Goal: Complete application form: Complete application form

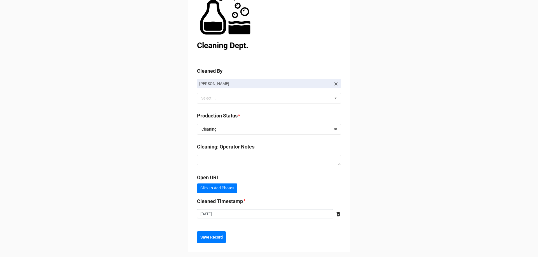
scroll to position [64, 0]
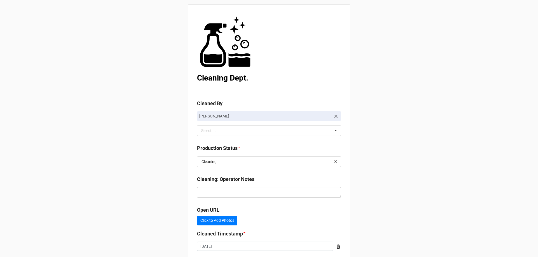
scroll to position [64, 0]
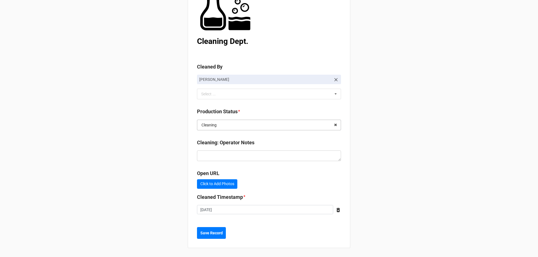
click at [306, 122] on input "text" at bounding box center [269, 125] width 143 height 10
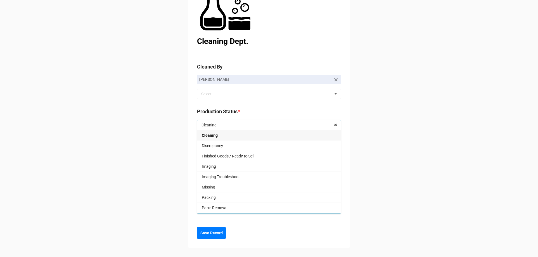
click at [384, 117] on div "Back Receiving Triage Imaging Cleaning Tech & Repair QC Packing Order Picking R…" at bounding box center [269, 97] width 538 height 322
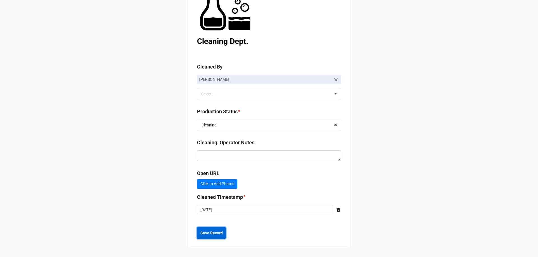
click at [221, 236] on b "Save Record" at bounding box center [211, 234] width 22 height 6
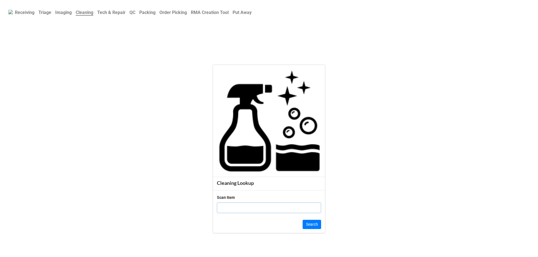
click at [135, 13] on b "QC" at bounding box center [132, 12] width 6 height 5
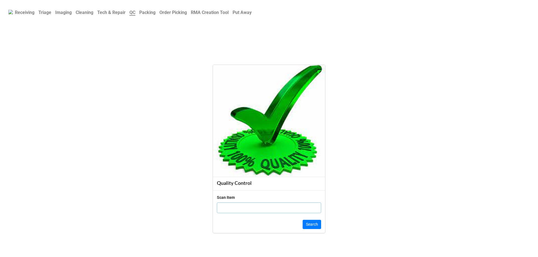
click at [278, 207] on input "text" at bounding box center [269, 208] width 104 height 11
click button "Search" at bounding box center [312, 225] width 18 height 10
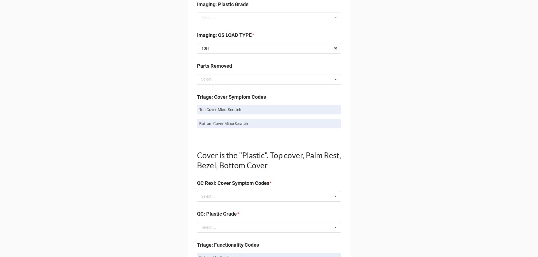
scroll to position [308, 0]
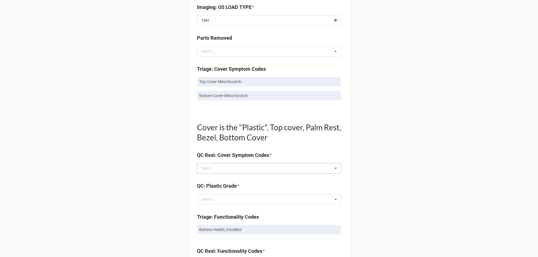
click at [332, 169] on icon at bounding box center [335, 169] width 8 height 10
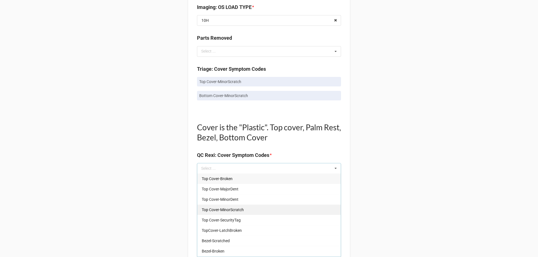
click at [291, 213] on div "Top Cover-MinorScratch" at bounding box center [268, 210] width 143 height 10
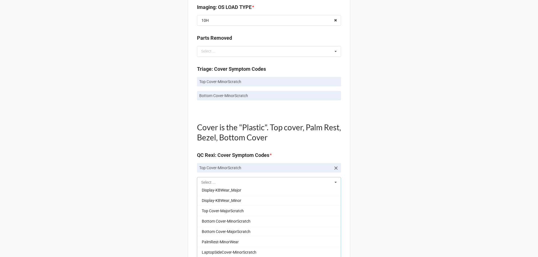
scroll to position [476, 0]
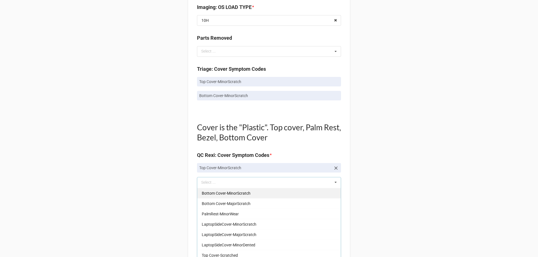
click at [258, 192] on div "Bottom Cover-MinorScratch" at bounding box center [268, 193] width 143 height 10
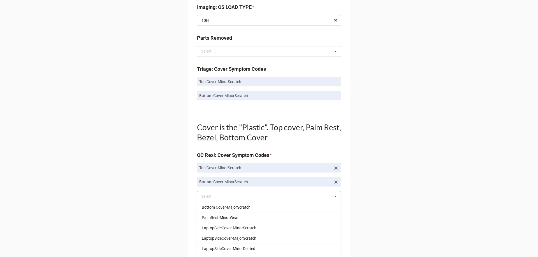
click at [344, 132] on div "Quality Control Box Label: Description Dell Inc.XPS 13 9350 Dell Inc. XPS 13 93…" at bounding box center [269, 206] width 162 height 964
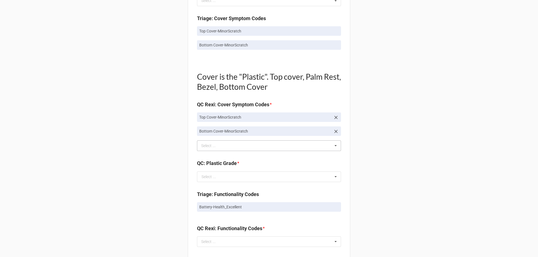
scroll to position [392, 0]
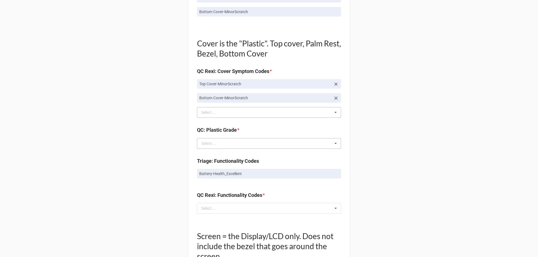
click at [337, 144] on icon at bounding box center [335, 144] width 8 height 10
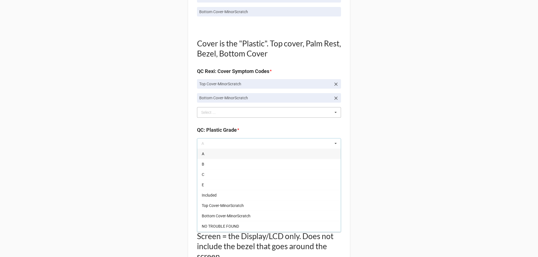
click at [208, 163] on div "B" at bounding box center [268, 164] width 143 height 10
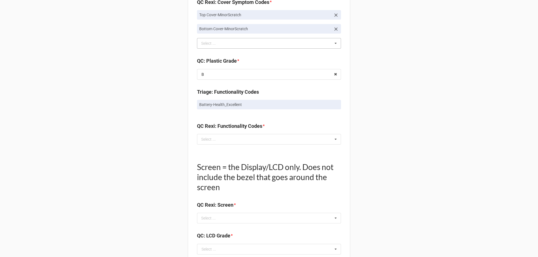
scroll to position [504, 0]
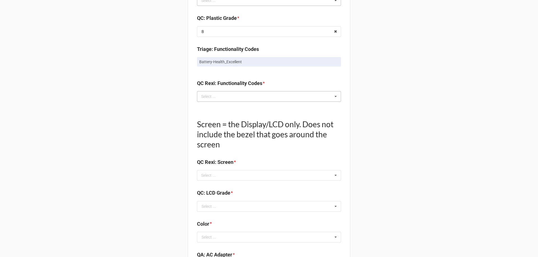
click at [310, 100] on div "Select ... No results found." at bounding box center [269, 96] width 144 height 11
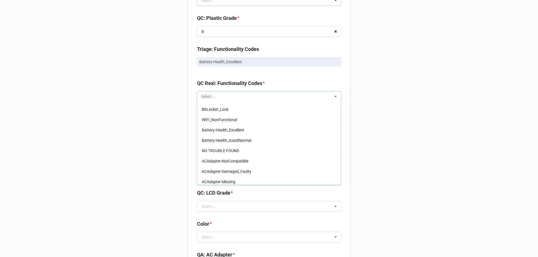
scroll to position [392, 0]
click at [245, 131] on div "Battery-Health_Excellent" at bounding box center [268, 129] width 143 height 10
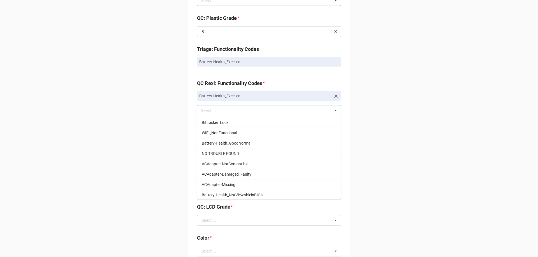
click at [368, 95] on div "Back Receiving Triage Imaging Cleaning Tech & Repair QC Packing Order Picking R…" at bounding box center [269, 5] width 538 height 1019
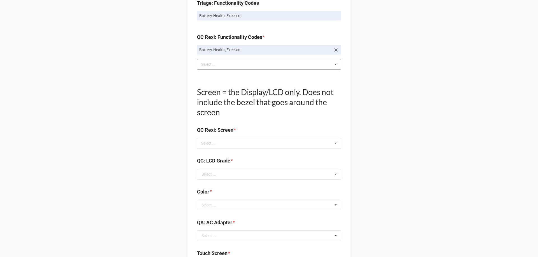
scroll to position [560, 0]
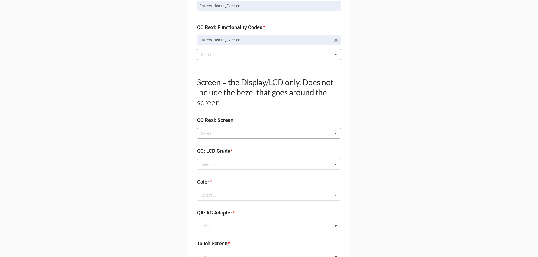
click at [335, 134] on icon at bounding box center [335, 134] width 8 height 10
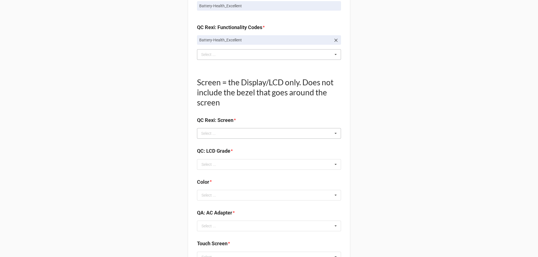
click at [333, 134] on icon at bounding box center [335, 134] width 8 height 10
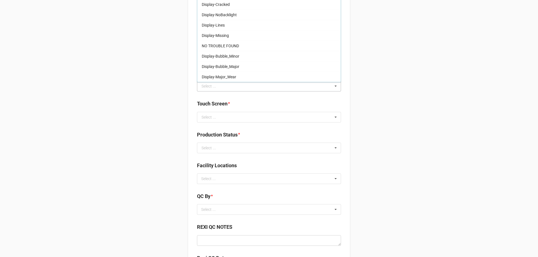
scroll to position [644, 0]
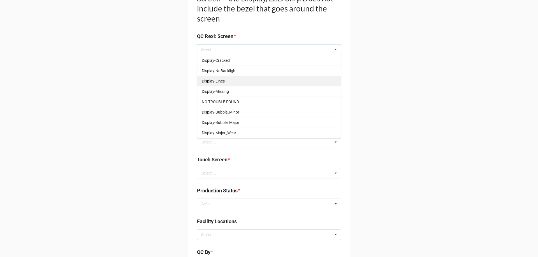
click at [232, 105] on div "NO TROUBLE FOUND" at bounding box center [268, 102] width 143 height 10
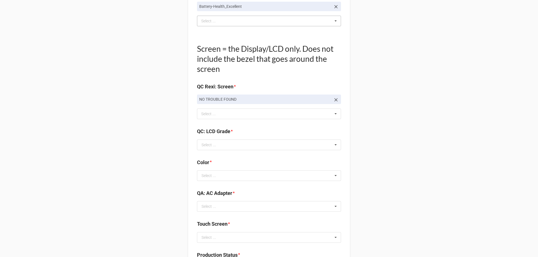
scroll to position [588, 0]
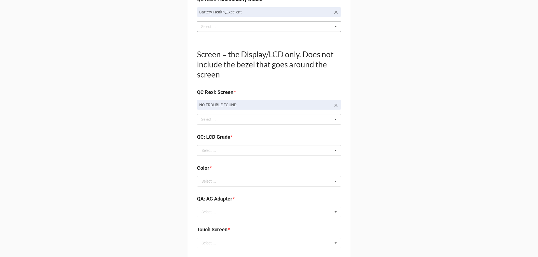
click at [334, 152] on icon at bounding box center [335, 151] width 8 height 10
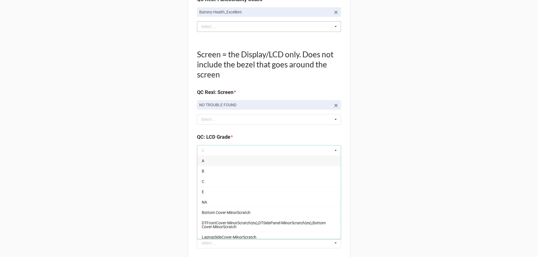
click at [264, 162] on div "A" at bounding box center [268, 161] width 143 height 10
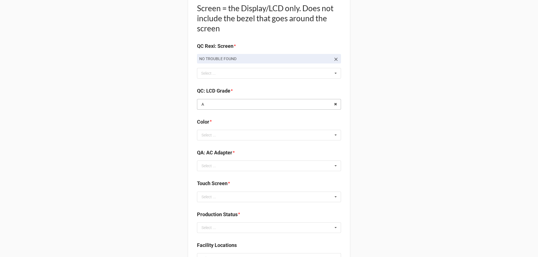
scroll to position [644, 0]
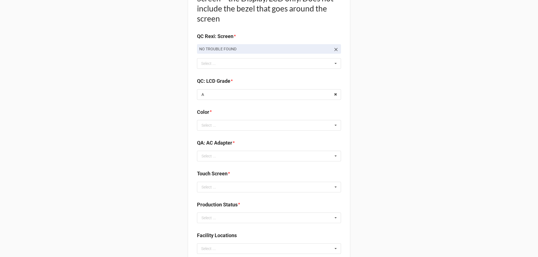
click at [335, 126] on icon at bounding box center [335, 125] width 8 height 10
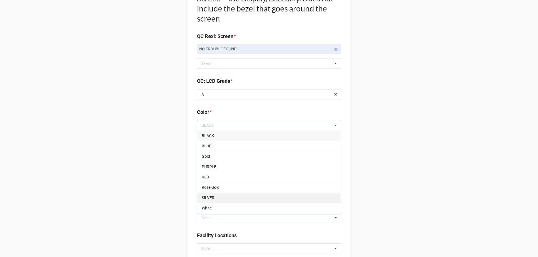
click at [248, 194] on div "SILVER" at bounding box center [268, 198] width 143 height 10
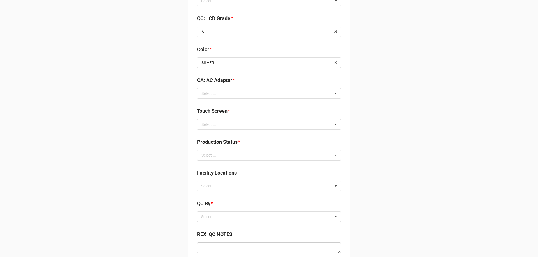
scroll to position [728, 0]
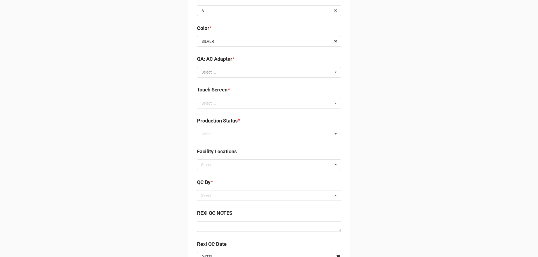
click at [327, 76] on input "text" at bounding box center [269, 72] width 143 height 10
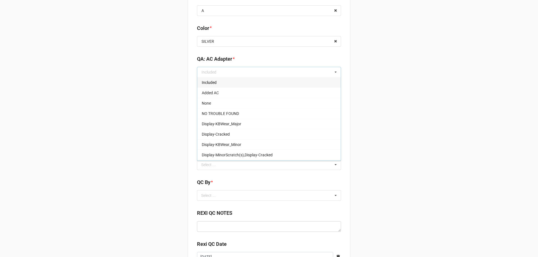
click at [269, 81] on div "Included" at bounding box center [268, 82] width 143 height 10
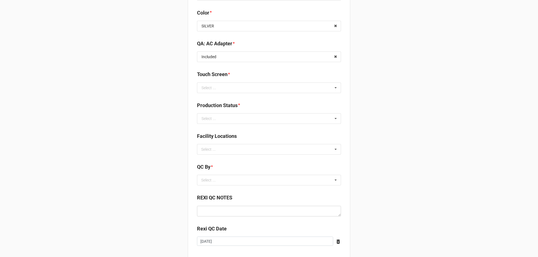
scroll to position [756, 0]
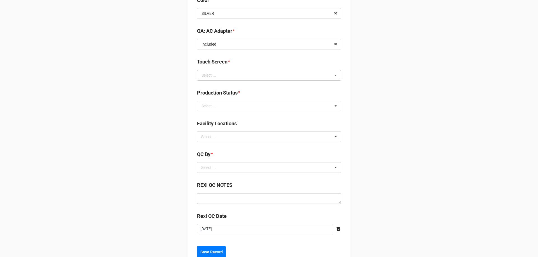
click at [334, 71] on icon at bounding box center [335, 75] width 8 height 10
click at [271, 86] on div "TRUE" at bounding box center [268, 85] width 143 height 10
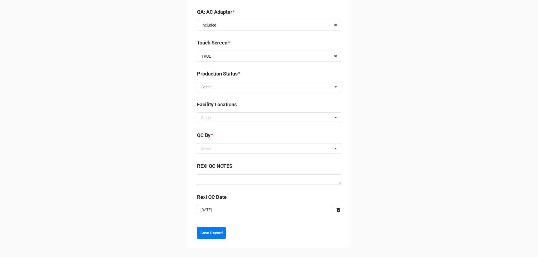
click at [330, 88] on input "text" at bounding box center [269, 87] width 143 height 10
click at [236, 99] on div "Cleaning" at bounding box center [268, 97] width 143 height 10
click at [327, 154] on div "Select ... No results found." at bounding box center [269, 148] width 144 height 11
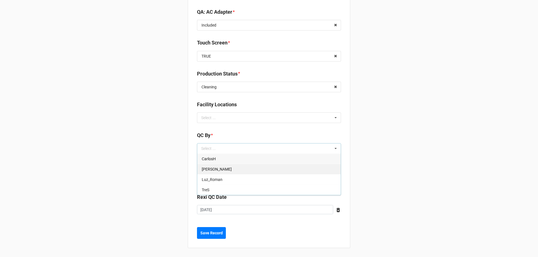
click at [262, 173] on div "[PERSON_NAME]" at bounding box center [268, 169] width 143 height 10
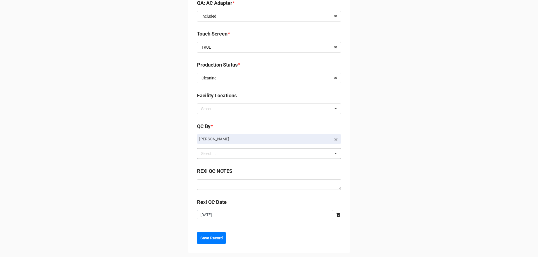
scroll to position [789, 0]
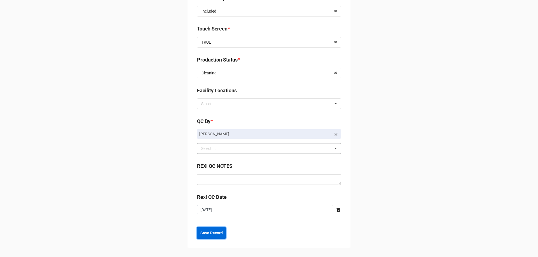
click at [218, 236] on b "Save Record" at bounding box center [211, 234] width 22 height 6
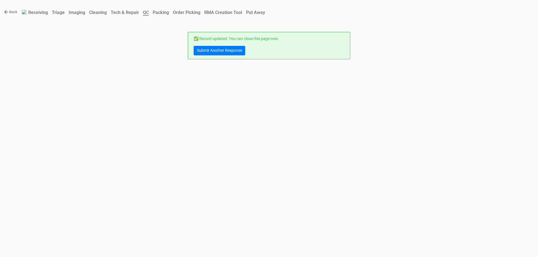
scroll to position [0, 0]
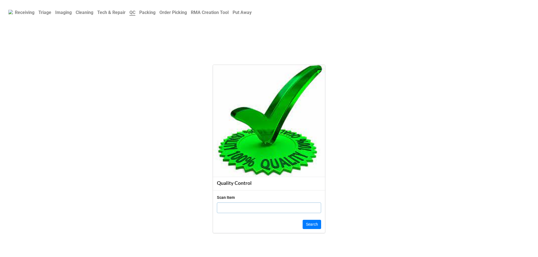
click at [285, 207] on input "text" at bounding box center [269, 208] width 104 height 11
click button "Search" at bounding box center [312, 225] width 18 height 10
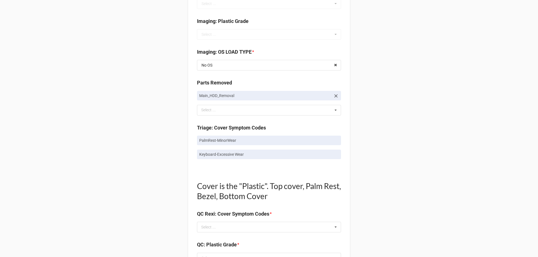
scroll to position [280, 0]
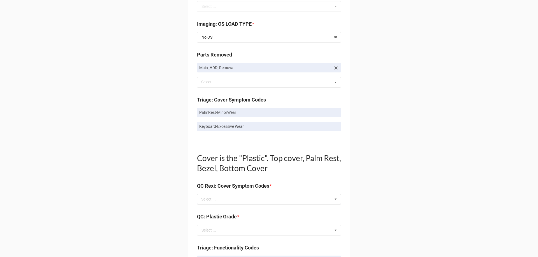
click at [336, 199] on icon at bounding box center [335, 199] width 8 height 10
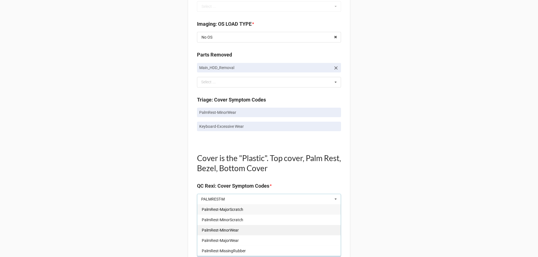
type input "PALMREST-M"
click at [265, 231] on div "PalmRest-MinorWear" at bounding box center [268, 230] width 143 height 10
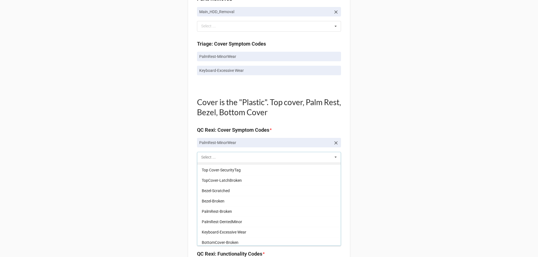
scroll to position [56, 0]
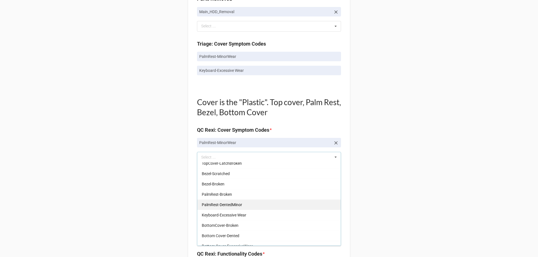
click at [251, 215] on div "Keyboard-Excessive Wear" at bounding box center [268, 215] width 143 height 10
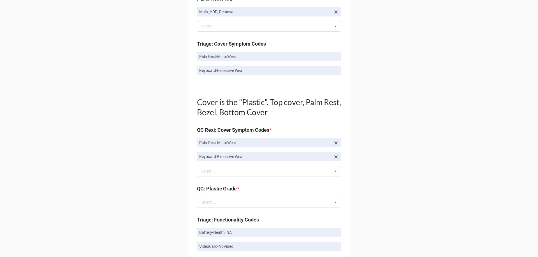
click at [404, 133] on div "Back Receiving Triage Imaging Cleaning Tech & Repair QC Packing Order Picking R…" at bounding box center [269, 175] width 538 height 1022
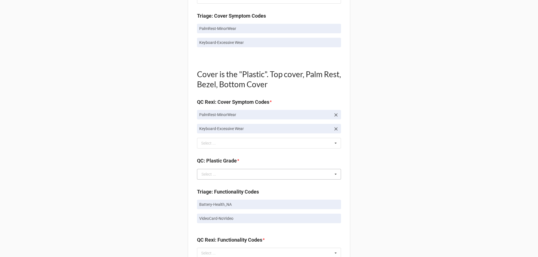
scroll to position [392, 0]
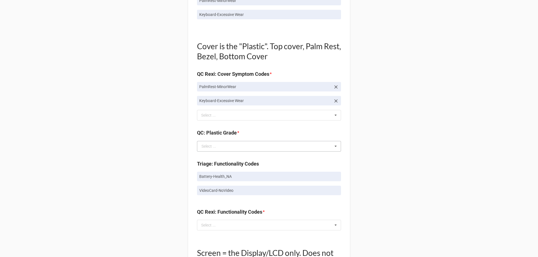
click at [334, 144] on icon at bounding box center [335, 146] width 8 height 10
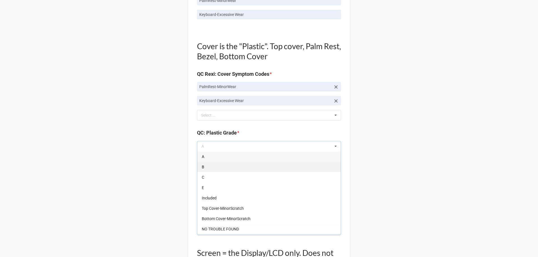
click at [233, 162] on div "B" at bounding box center [268, 167] width 143 height 10
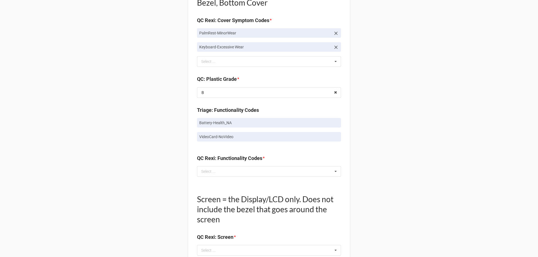
scroll to position [448, 0]
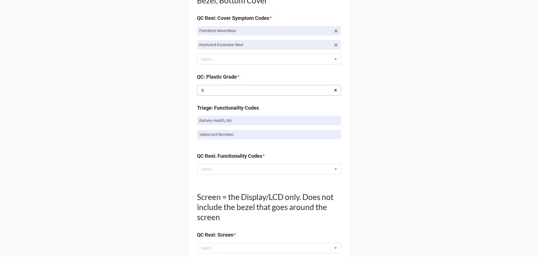
click at [320, 91] on input "text" at bounding box center [269, 90] width 143 height 10
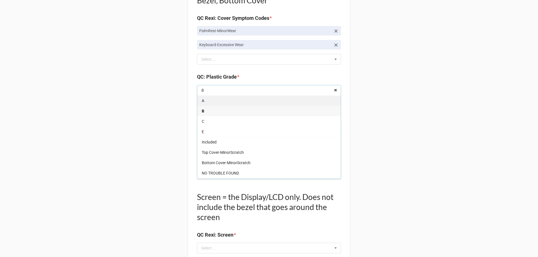
click at [247, 105] on div "A" at bounding box center [268, 101] width 143 height 10
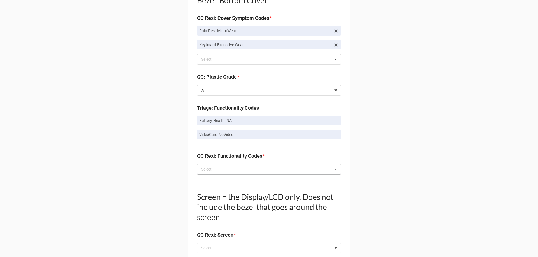
click at [241, 168] on div "Select ... No results found." at bounding box center [269, 169] width 144 height 11
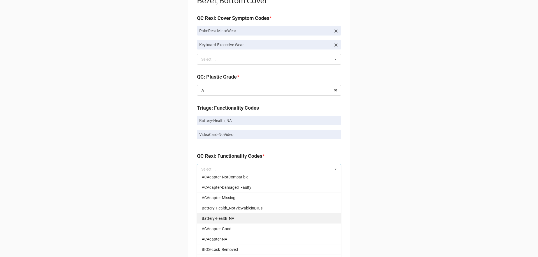
click at [242, 216] on div "Battery-Health_NA" at bounding box center [268, 218] width 143 height 10
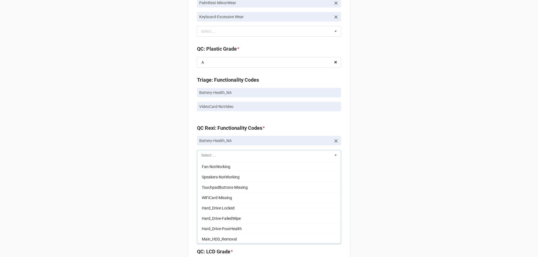
scroll to position [0, 0]
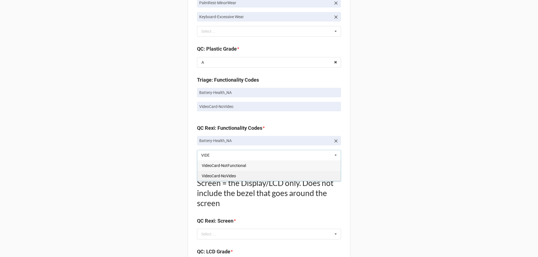
type input "VIDE"
click at [237, 175] on div "VideoCard-NoVideo" at bounding box center [268, 176] width 143 height 10
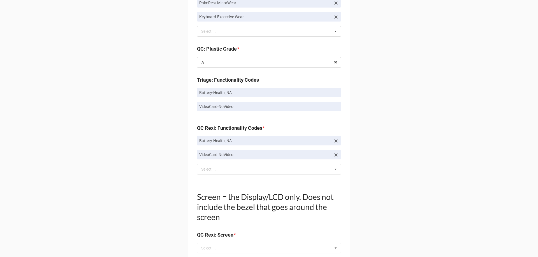
click at [389, 155] on div "Back Receiving Triage Imaging Cleaning Tech & Repair QC Packing Order Picking R…" at bounding box center [269, 49] width 538 height 1050
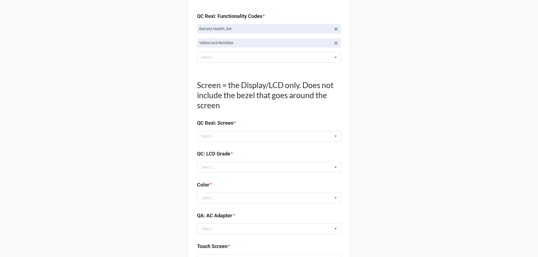
scroll to position [616, 0]
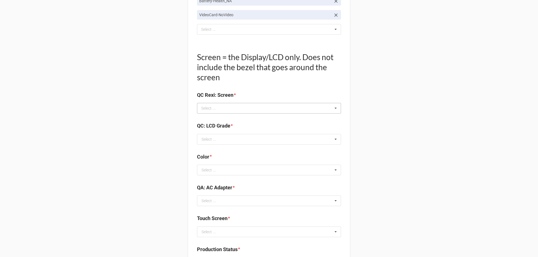
click at [332, 108] on icon at bounding box center [335, 108] width 8 height 10
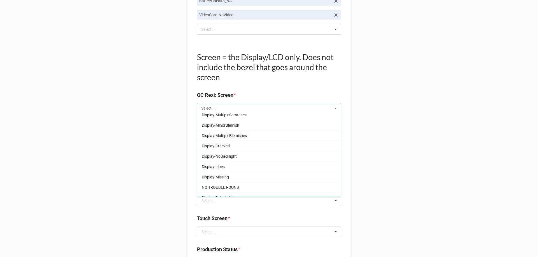
scroll to position [93, 0]
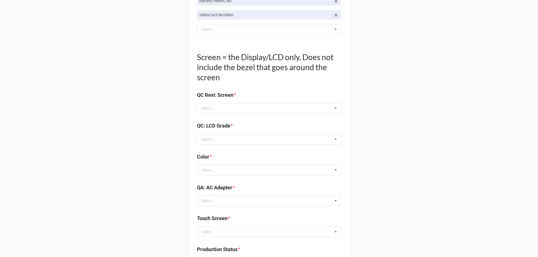
click at [332, 142] on icon at bounding box center [335, 139] width 8 height 10
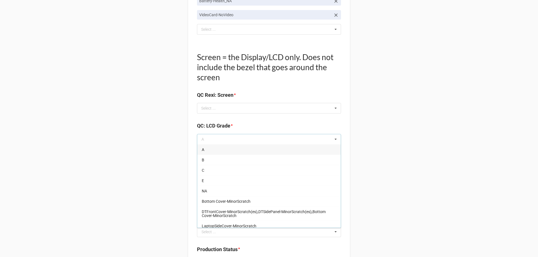
click at [273, 151] on div "A" at bounding box center [268, 150] width 143 height 10
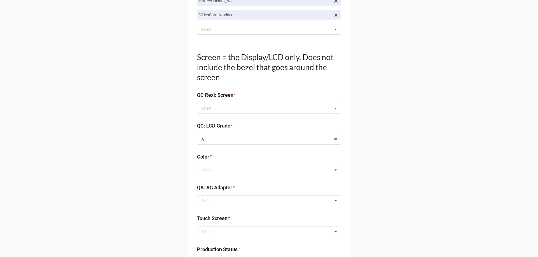
click at [334, 109] on icon at bounding box center [335, 108] width 8 height 10
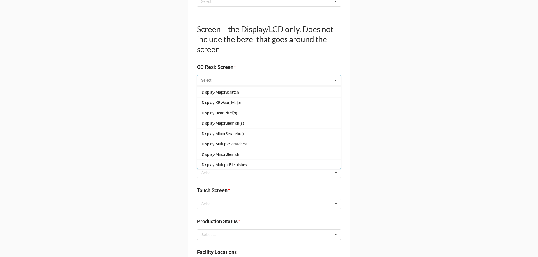
scroll to position [0, 0]
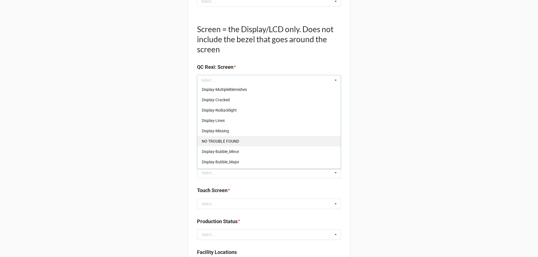
click at [262, 142] on div "NO TROUBLE FOUND" at bounding box center [268, 141] width 143 height 10
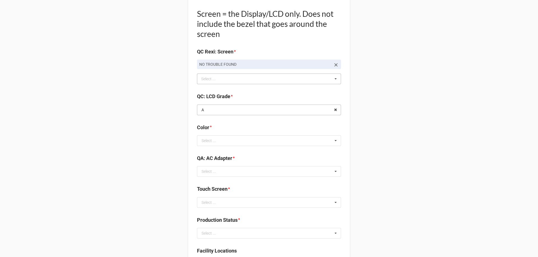
scroll to position [672, 0]
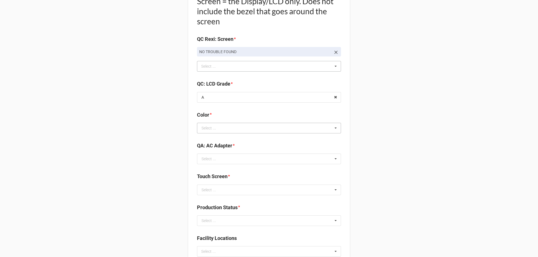
click at [335, 126] on icon at bounding box center [335, 128] width 8 height 10
click at [262, 142] on div "BLACK" at bounding box center [268, 138] width 143 height 10
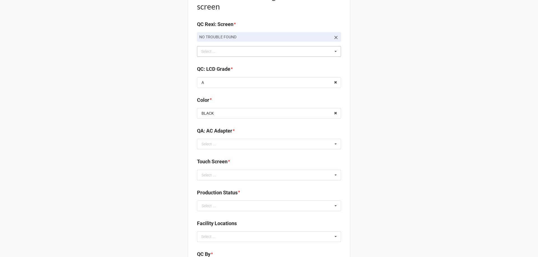
scroll to position [700, 0]
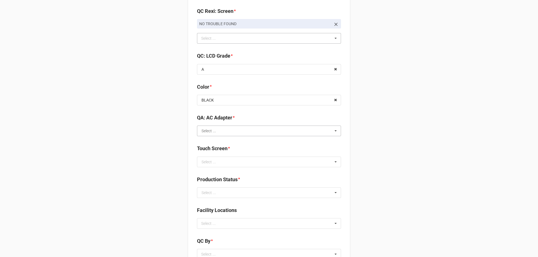
click at [323, 132] on input "text" at bounding box center [269, 131] width 143 height 10
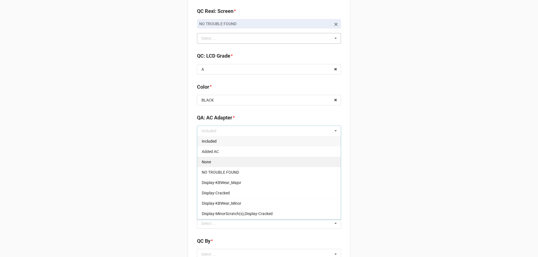
click at [251, 162] on div "None" at bounding box center [268, 162] width 143 height 10
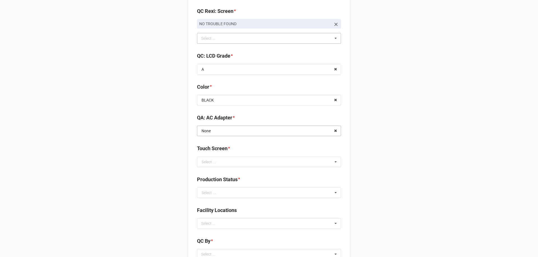
click at [305, 132] on input "text" at bounding box center [269, 131] width 143 height 10
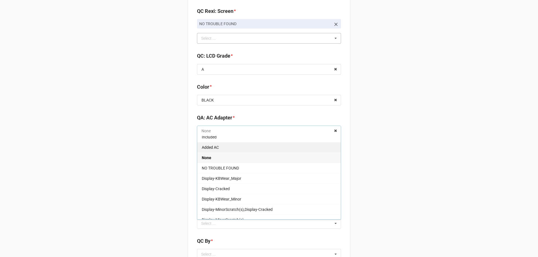
scroll to position [0, 0]
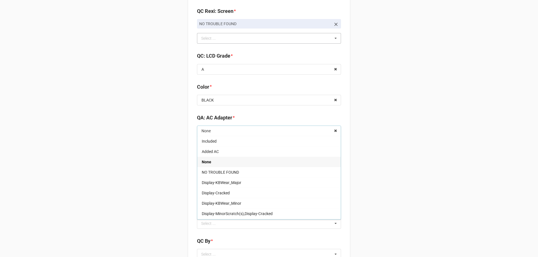
click at [240, 163] on div "None" at bounding box center [268, 162] width 143 height 10
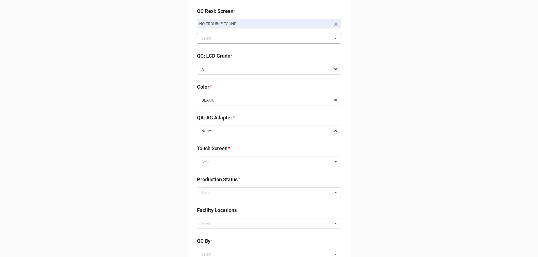
click at [328, 161] on input "text" at bounding box center [269, 162] width 143 height 10
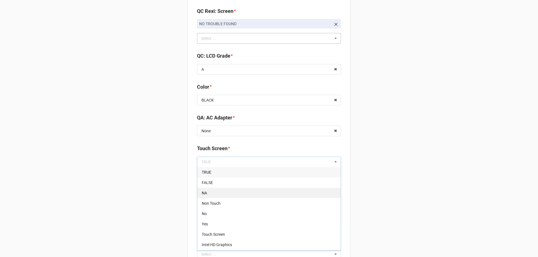
click at [242, 193] on div "NA" at bounding box center [268, 193] width 143 height 10
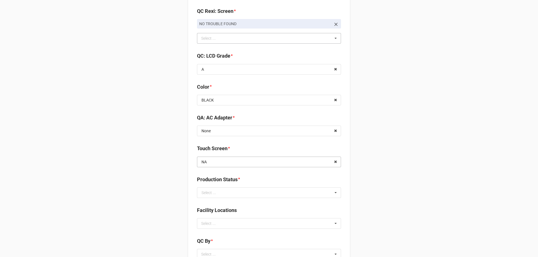
click at [280, 164] on input "text" at bounding box center [269, 162] width 143 height 10
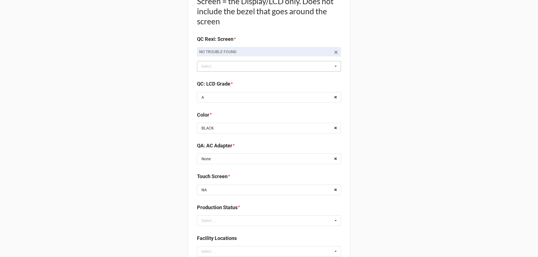
click at [283, 190] on input "text" at bounding box center [269, 190] width 143 height 10
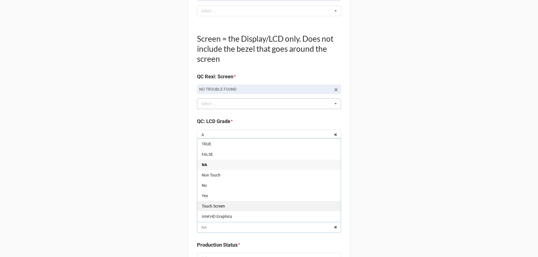
scroll to position [644, 0]
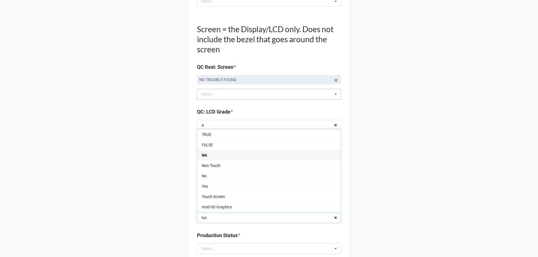
click at [215, 152] on div "NA" at bounding box center [268, 155] width 143 height 10
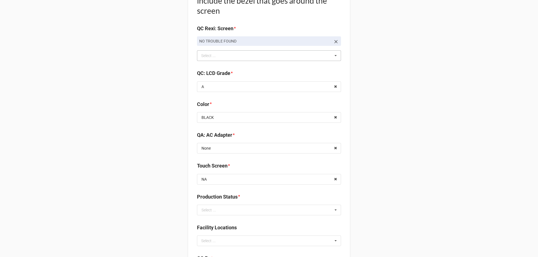
scroll to position [700, 0]
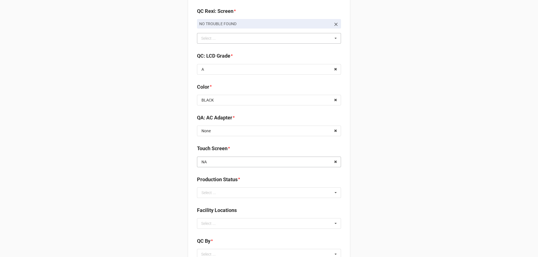
click at [308, 163] on input "text" at bounding box center [269, 162] width 143 height 10
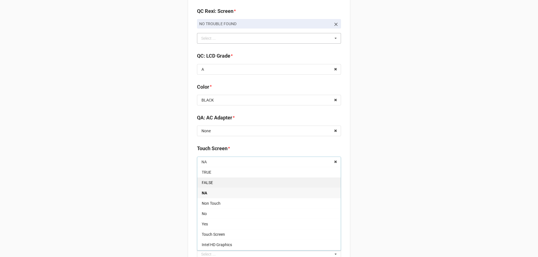
click at [242, 182] on div "FALSE" at bounding box center [268, 183] width 143 height 10
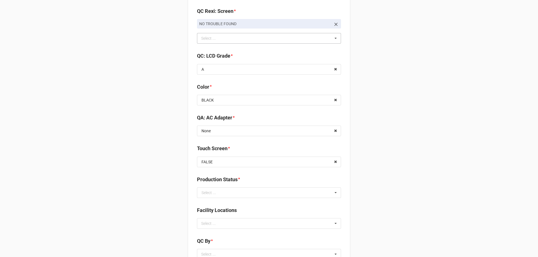
scroll to position [728, 0]
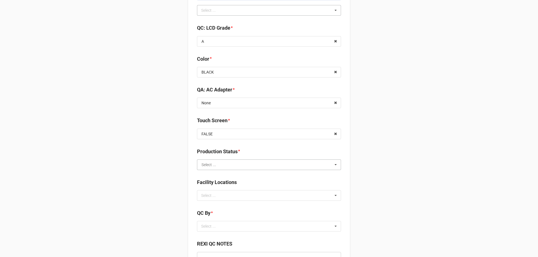
click at [326, 165] on input "text" at bounding box center [269, 165] width 143 height 10
click at [244, 172] on div "Cleaning" at bounding box center [268, 175] width 143 height 10
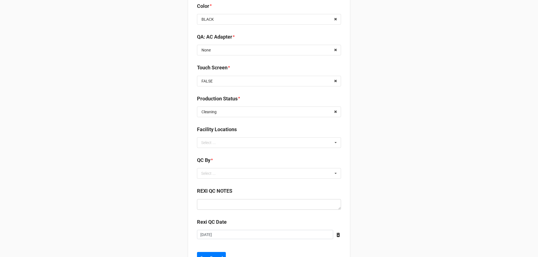
scroll to position [784, 0]
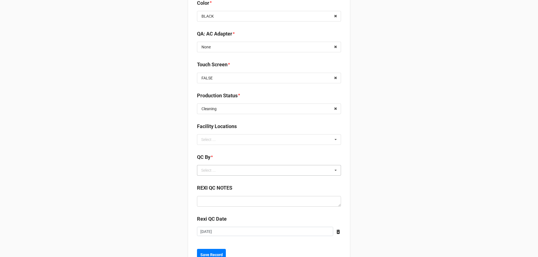
click at [317, 171] on div "Select ... No results found." at bounding box center [269, 170] width 144 height 11
click at [242, 180] on div "CarlosH" at bounding box center [268, 181] width 143 height 10
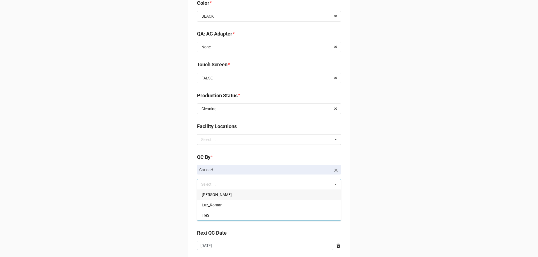
click at [334, 169] on icon at bounding box center [336, 171] width 6 height 6
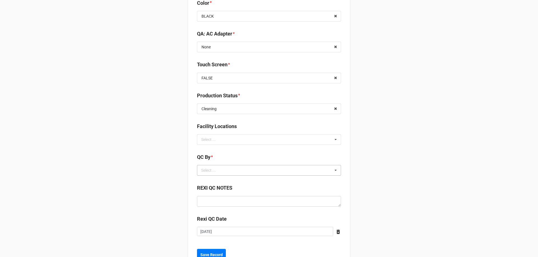
click at [306, 172] on div "Select ... CarlosH Christian R Luz_Roman TreS" at bounding box center [269, 170] width 144 height 11
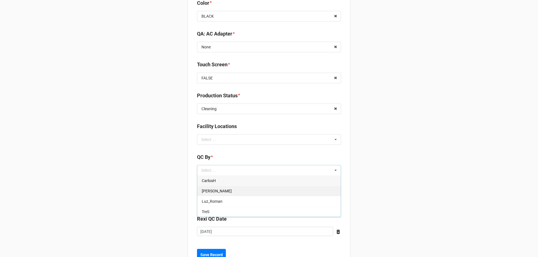
click at [265, 190] on div "Christian R" at bounding box center [268, 191] width 143 height 10
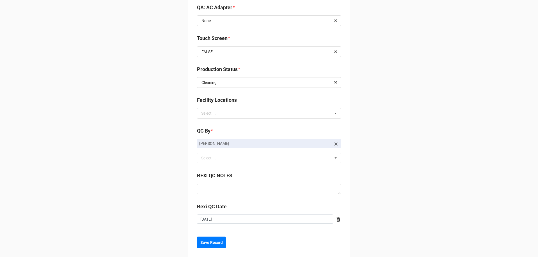
scroll to position [820, 0]
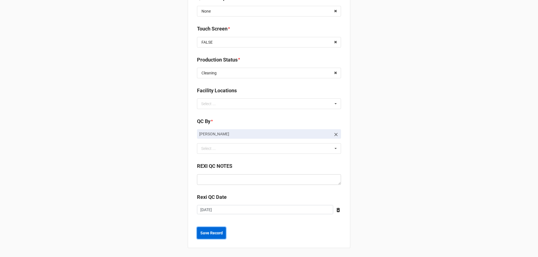
click at [213, 233] on b "Save Record" at bounding box center [211, 234] width 22 height 6
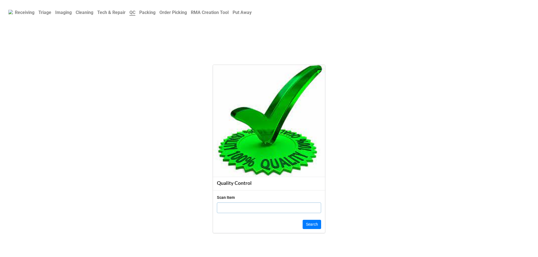
click at [243, 211] on input "text" at bounding box center [269, 208] width 104 height 11
type input "1bkh0b3"
click button "Search" at bounding box center [312, 225] width 18 height 10
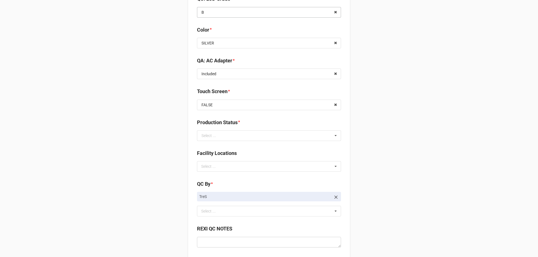
scroll to position [800, 0]
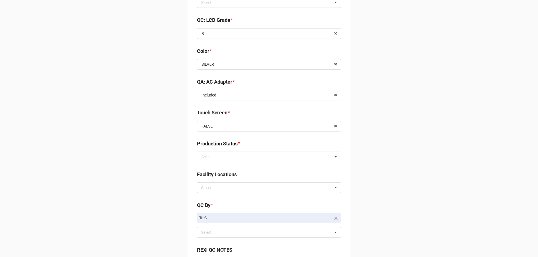
click at [316, 127] on input "text" at bounding box center [269, 126] width 143 height 10
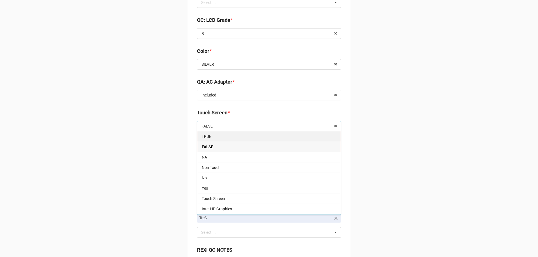
click at [279, 139] on div "TRUE" at bounding box center [268, 136] width 143 height 10
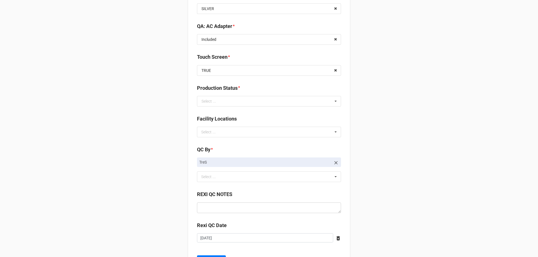
scroll to position [856, 0]
click at [327, 100] on input "text" at bounding box center [269, 101] width 143 height 10
click at [275, 109] on div "Cleaning" at bounding box center [268, 111] width 143 height 10
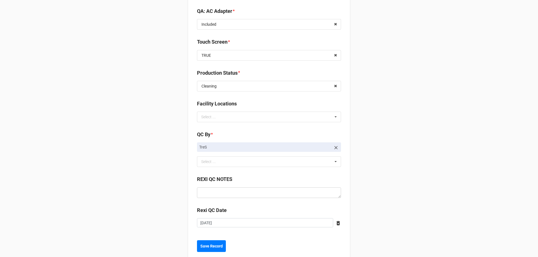
scroll to position [884, 0]
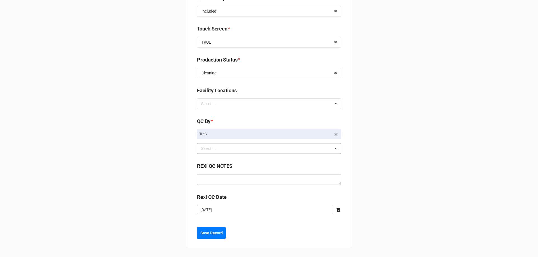
click at [335, 148] on icon at bounding box center [335, 149] width 8 height 10
click at [284, 170] on div "[PERSON_NAME]" at bounding box center [268, 169] width 143 height 10
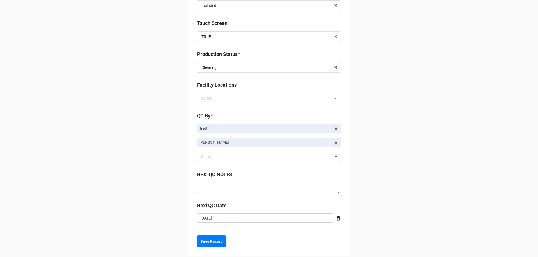
scroll to position [898, 0]
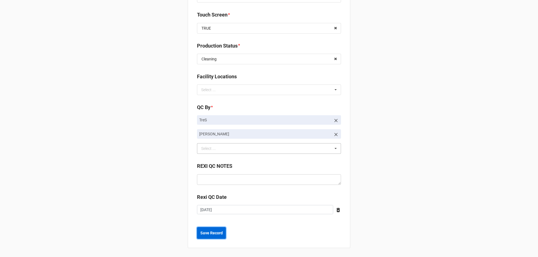
click at [209, 236] on button "Save Record" at bounding box center [211, 233] width 29 height 12
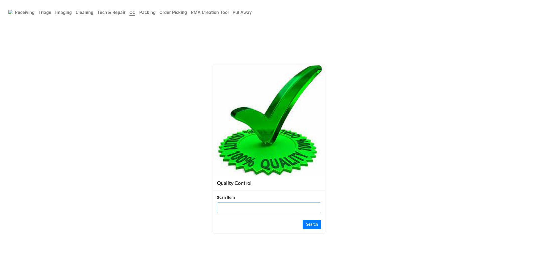
click at [235, 205] on input "text" at bounding box center [269, 208] width 104 height 11
click button "Search" at bounding box center [312, 225] width 18 height 10
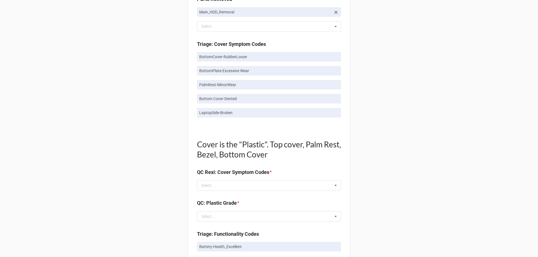
scroll to position [364, 0]
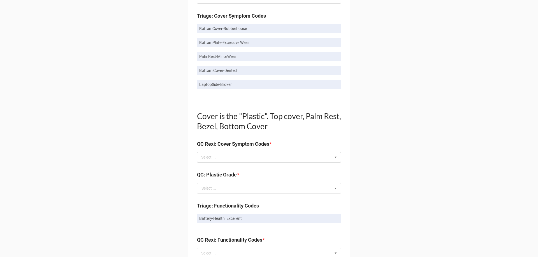
click at [331, 157] on icon at bounding box center [335, 157] width 8 height 10
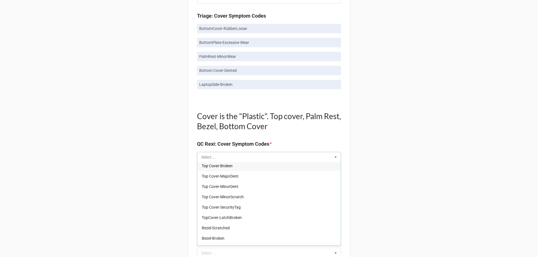
scroll to position [0, 0]
click at [279, 158] on div "Select ... Top Cover-Broken Top Cover-MajorDent Top Cover-MinorDent Top Cover-M…" at bounding box center [269, 157] width 144 height 11
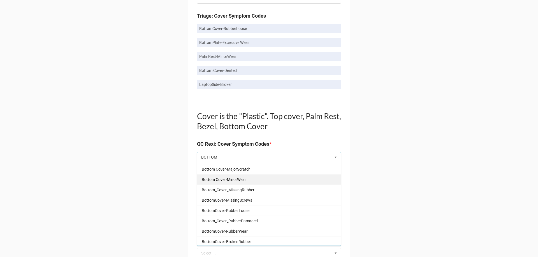
scroll to position [62, 0]
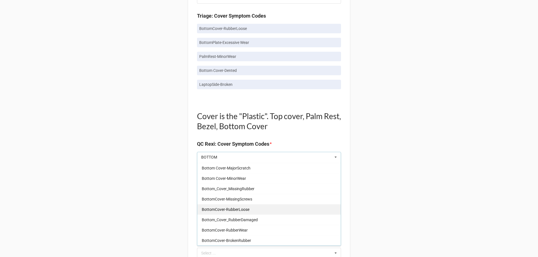
type input "BOTTOM"
click at [236, 212] on span "BottomCover-RubberLoose" at bounding box center [226, 210] width 48 height 4
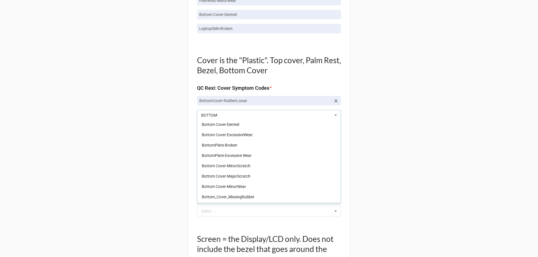
scroll to position [0, 0]
type input "BOTTOM"
click at [244, 144] on span "Bottom Cover-ExcessiveWear" at bounding box center [227, 146] width 51 height 4
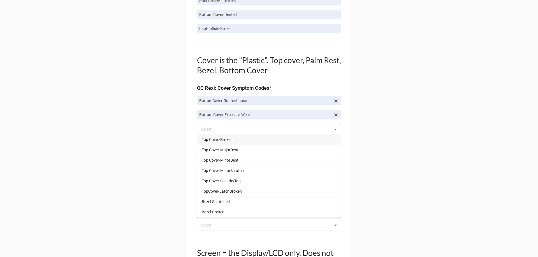
click at [396, 122] on div "Back Receiving Triage Imaging Cleaning Tech & Repair QC Packing Order Picking R…" at bounding box center [269, 105] width 538 height 1050
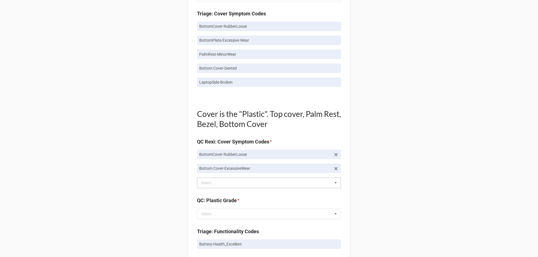
scroll to position [364, 0]
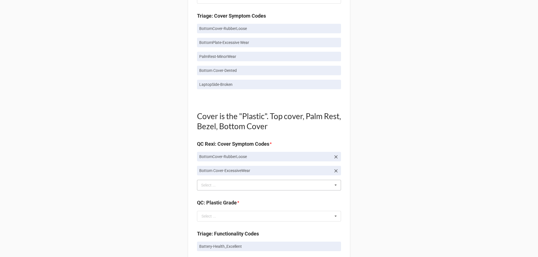
click at [260, 187] on div "BOTTOM Select ... Top Cover-Broken Top Cover-MajorDent Top Cover-MinorDent Top …" at bounding box center [269, 185] width 144 height 11
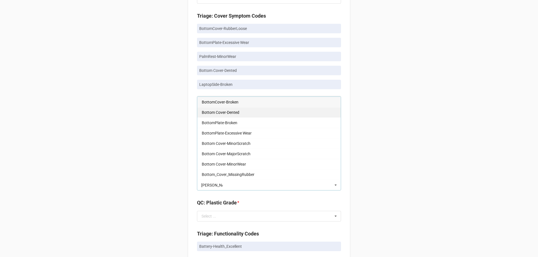
type input "[PERSON_NAME]"
click at [246, 109] on div "Bottom Cover-Dented" at bounding box center [268, 112] width 143 height 10
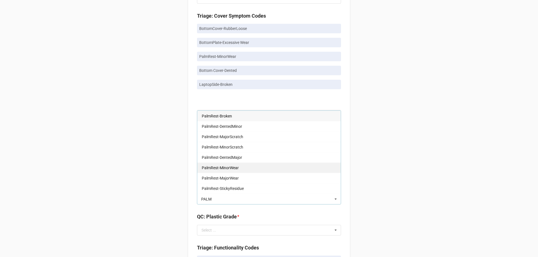
type input "PALM"
click at [268, 166] on div "PalmRest-MinorWear" at bounding box center [268, 168] width 143 height 10
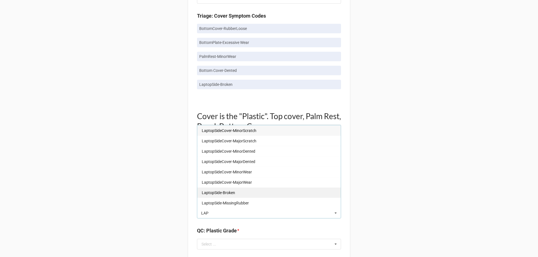
type input "LAP"
click at [266, 195] on div "LaptopSide-Broken" at bounding box center [268, 193] width 143 height 10
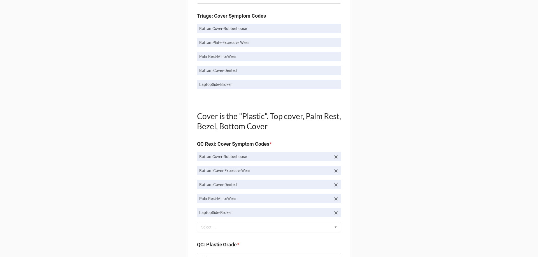
click at [413, 151] on div "Back Receiving Triage Imaging Cleaning Tech & Repair QC Packing Order Picking R…" at bounding box center [269, 182] width 538 height 1092
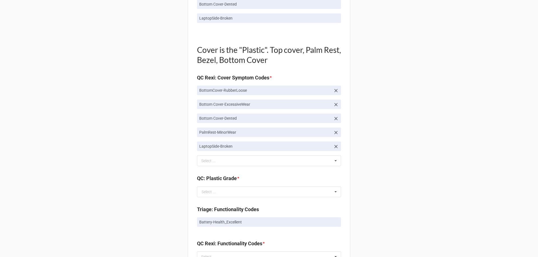
scroll to position [448, 0]
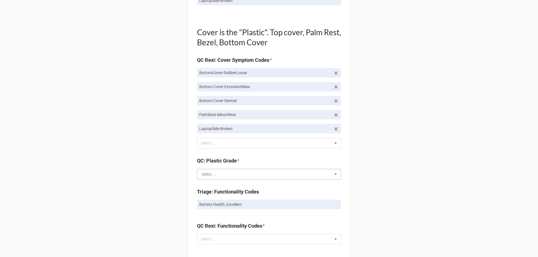
click at [328, 175] on input "text" at bounding box center [269, 174] width 143 height 10
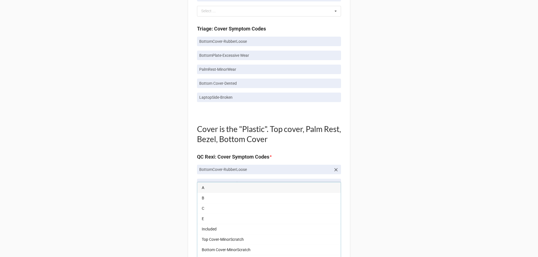
scroll to position [364, 0]
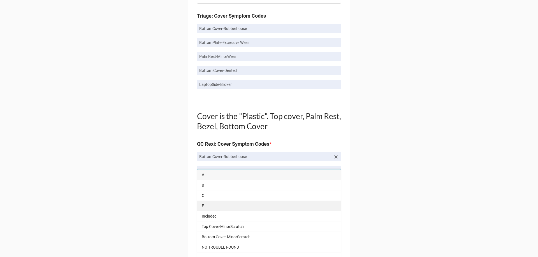
click at [259, 208] on div "E" at bounding box center [268, 206] width 143 height 10
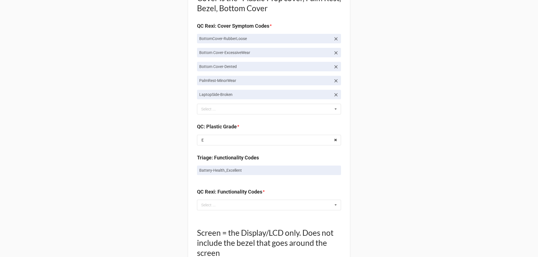
scroll to position [510, 0]
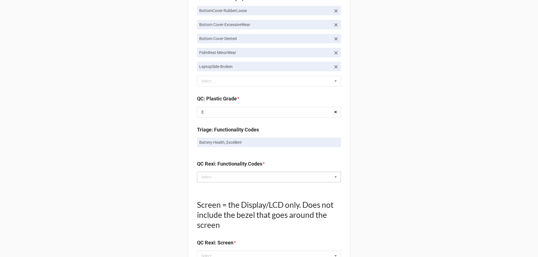
click at [251, 175] on div "Select ... No results found." at bounding box center [269, 177] width 144 height 11
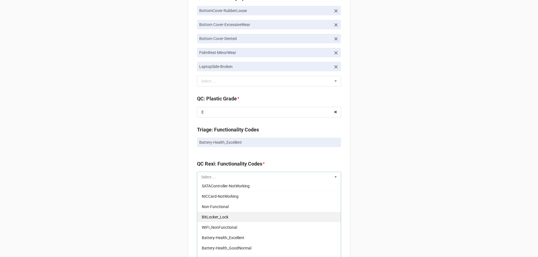
scroll to position [392, 0]
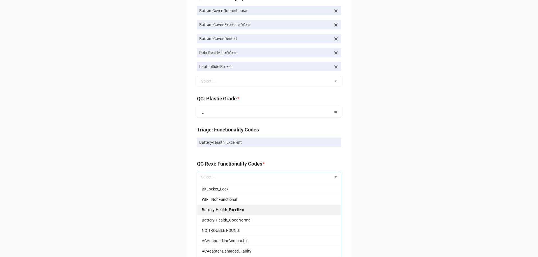
click at [254, 210] on div "Battery-Health_Excellent" at bounding box center [268, 210] width 143 height 10
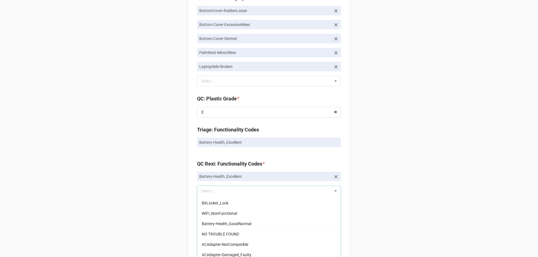
click at [330, 148] on div "Battery-Health_Excellent" at bounding box center [269, 145] width 144 height 14
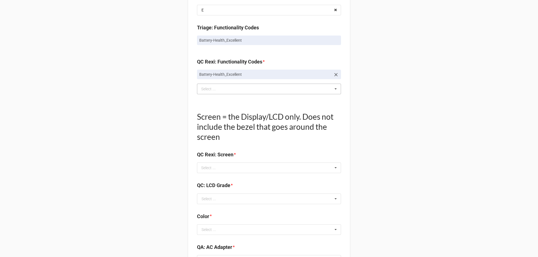
scroll to position [622, 0]
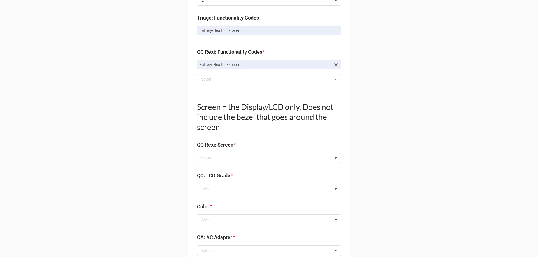
click at [334, 158] on icon at bounding box center [335, 158] width 8 height 10
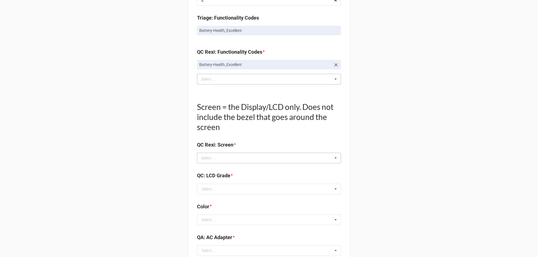
click at [331, 159] on icon at bounding box center [335, 158] width 8 height 10
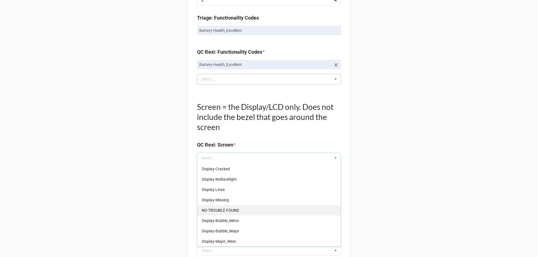
click at [243, 213] on div "NO TROUBLE FOUND" at bounding box center [268, 210] width 143 height 10
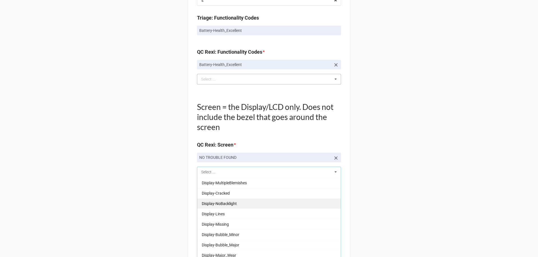
scroll to position [82, 0]
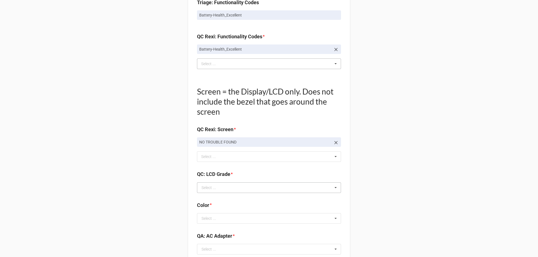
scroll to position [651, 0]
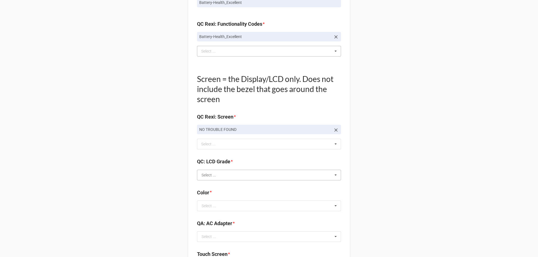
click at [326, 176] on input "text" at bounding box center [269, 175] width 143 height 10
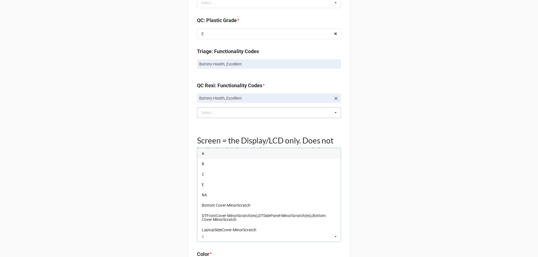
scroll to position [622, 0]
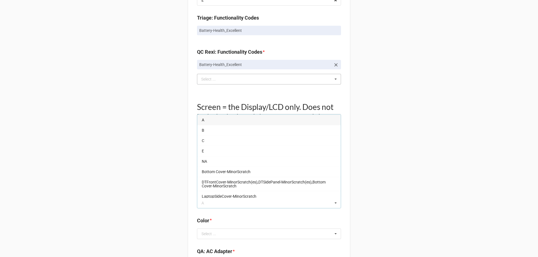
click at [224, 123] on div "A" at bounding box center [268, 120] width 143 height 10
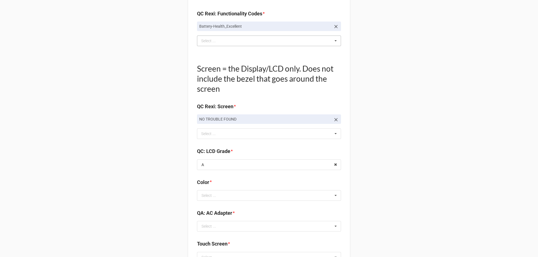
scroll to position [707, 0]
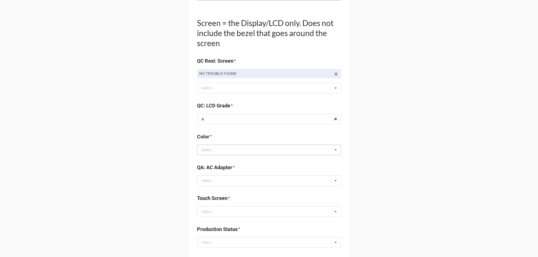
click at [333, 151] on icon at bounding box center [335, 150] width 8 height 10
click at [249, 160] on div "BLACK" at bounding box center [268, 160] width 143 height 10
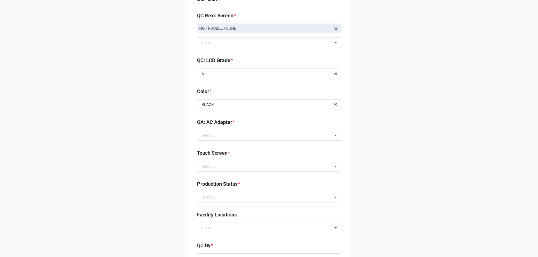
scroll to position [763, 0]
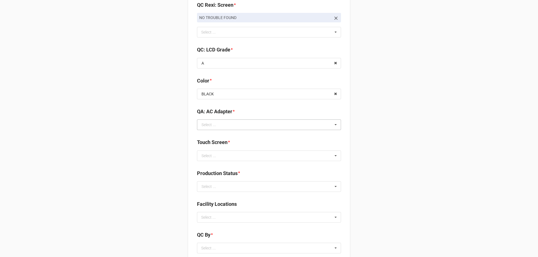
click at [332, 126] on icon at bounding box center [335, 125] width 8 height 10
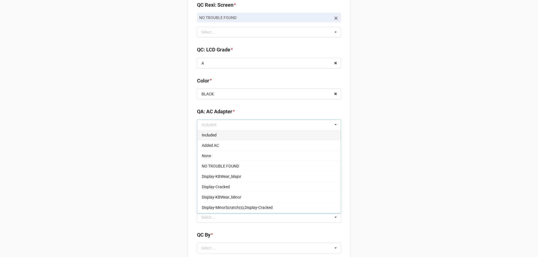
click at [274, 135] on div "Included" at bounding box center [268, 135] width 143 height 10
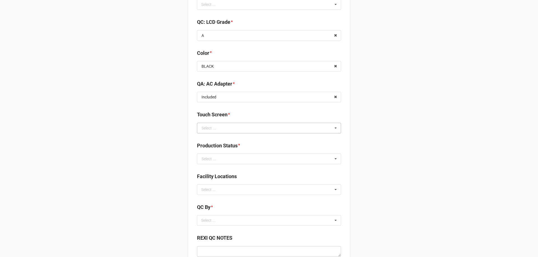
scroll to position [791, 0]
click at [332, 130] on icon at bounding box center [335, 128] width 8 height 10
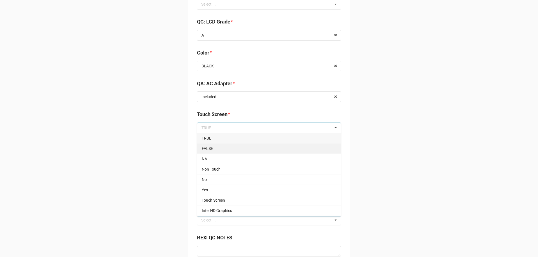
click at [261, 145] on div "FALSE" at bounding box center [268, 148] width 143 height 10
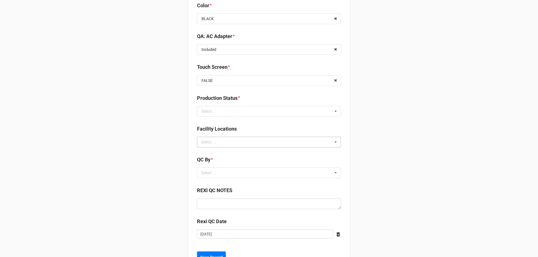
scroll to position [847, 0]
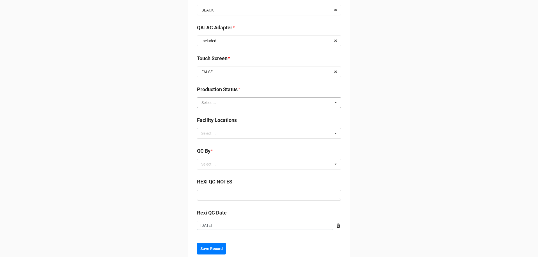
click at [321, 103] on input "text" at bounding box center [269, 103] width 143 height 10
click at [259, 113] on div "Cleaning" at bounding box center [268, 113] width 143 height 10
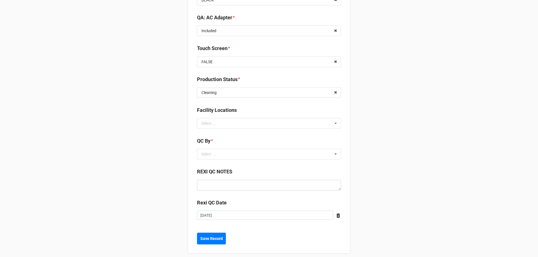
scroll to position [862, 0]
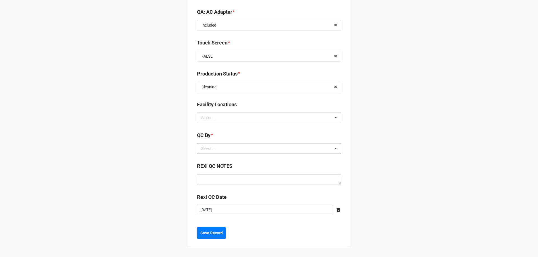
click at [334, 148] on icon at bounding box center [335, 149] width 8 height 10
click at [240, 171] on div "[PERSON_NAME]" at bounding box center [268, 169] width 143 height 10
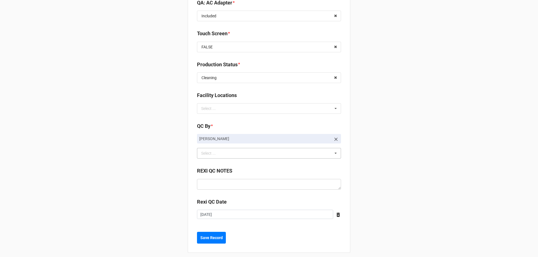
scroll to position [876, 0]
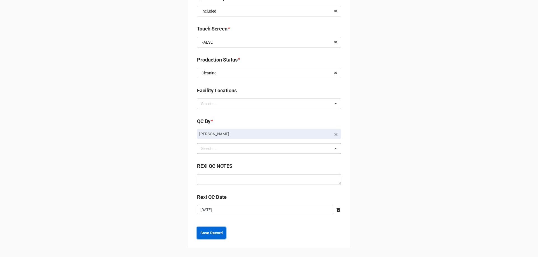
click at [208, 234] on b "Save Record" at bounding box center [211, 234] width 22 height 6
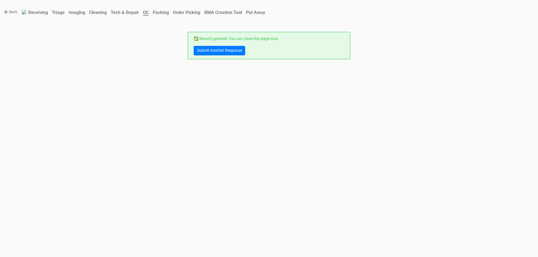
scroll to position [0, 0]
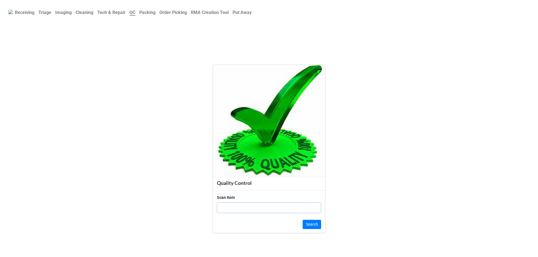
click at [243, 212] on input "text" at bounding box center [269, 208] width 104 height 11
type input "bwfhqq2"
click button "Search" at bounding box center [312, 225] width 18 height 10
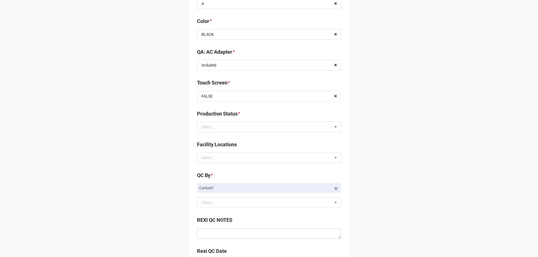
scroll to position [772, 0]
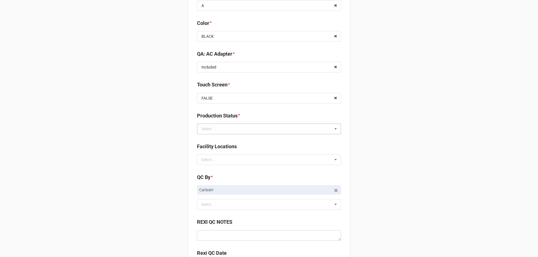
click at [336, 130] on icon at bounding box center [335, 129] width 8 height 10
click at [263, 141] on div "Cleaning" at bounding box center [268, 139] width 143 height 10
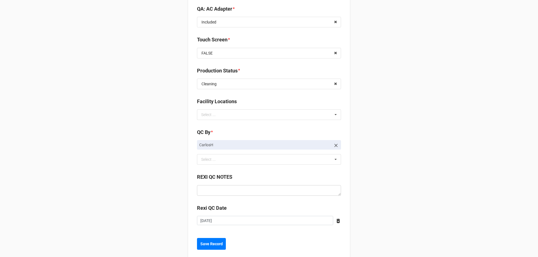
scroll to position [828, 0]
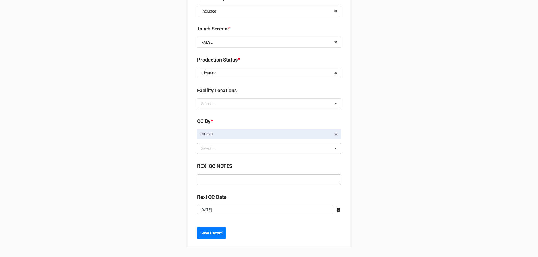
click at [331, 150] on icon at bounding box center [335, 149] width 8 height 10
click at [222, 238] on button "Save Record" at bounding box center [211, 233] width 29 height 12
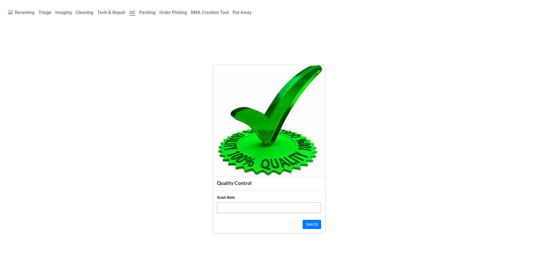
click at [269, 209] on input "text" at bounding box center [269, 208] width 104 height 11
type input "198639"
click button "Search" at bounding box center [312, 225] width 18 height 10
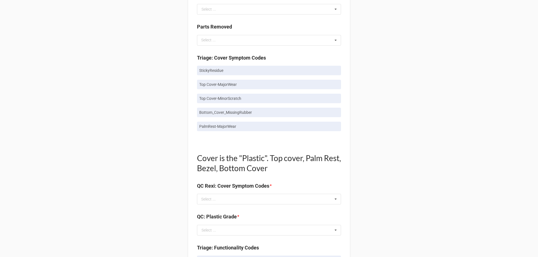
scroll to position [336, 0]
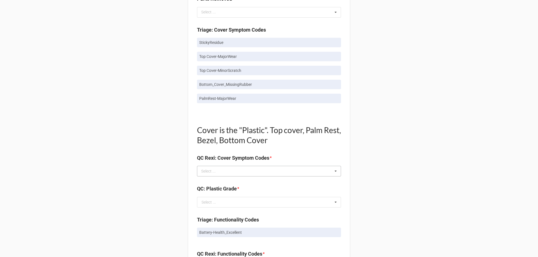
click at [326, 171] on div "Select ... No results found." at bounding box center [269, 171] width 144 height 11
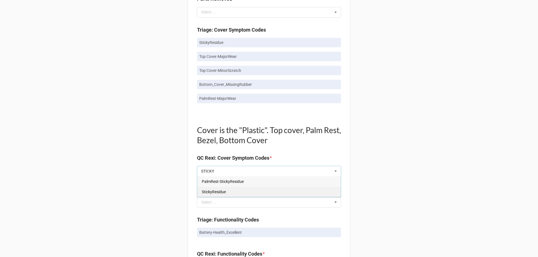
type input "STICKY"
click at [243, 190] on div "StickyResidue" at bounding box center [268, 192] width 143 height 10
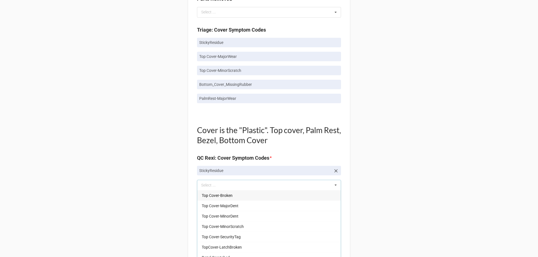
click at [369, 156] on div "Back Receiving Triage Imaging Cleaning Tech & Repair QC Packing Order Picking R…" at bounding box center [269, 175] width 538 height 1022
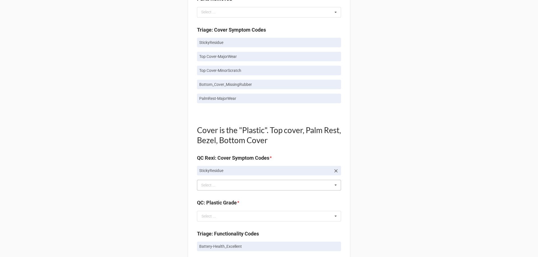
click at [329, 185] on div "STICKY Select ... Top Cover-Broken Top Cover-MajorDent Top Cover-MinorDent Top …" at bounding box center [269, 185] width 144 height 11
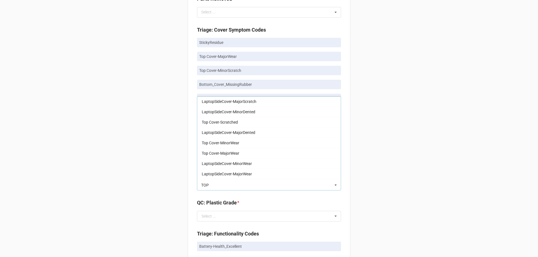
scroll to position [84, 0]
type input "TOP"
click at [245, 151] on div "Top Cover-MajorWear" at bounding box center [268, 153] width 143 height 10
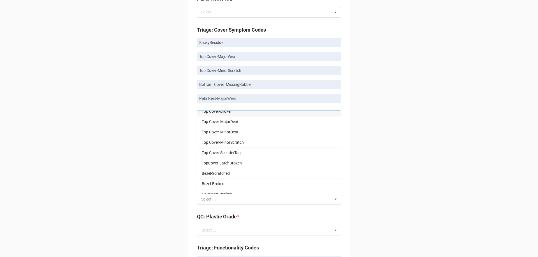
scroll to position [0, 0]
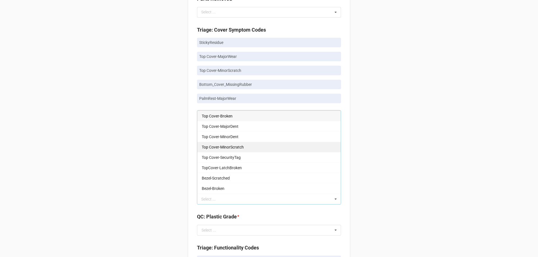
click at [254, 148] on div "Top Cover-MinorScratch" at bounding box center [268, 147] width 143 height 10
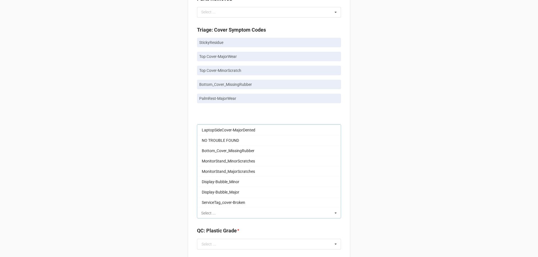
scroll to position [560, 0]
click at [250, 159] on span "Bottom_Cover_MissingRubber" at bounding box center [228, 161] width 53 height 4
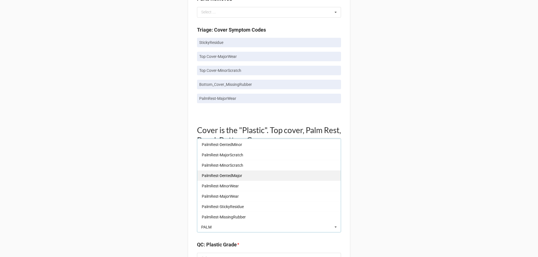
scroll to position [0, 0]
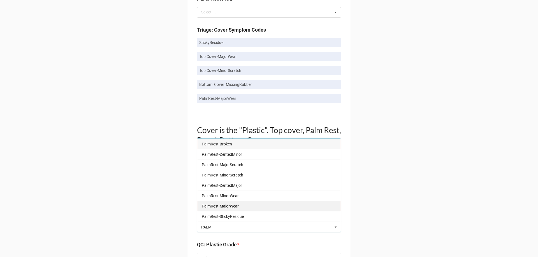
type input "PALM"
click at [238, 204] on div "PalmRest-MajorWear" at bounding box center [268, 206] width 143 height 10
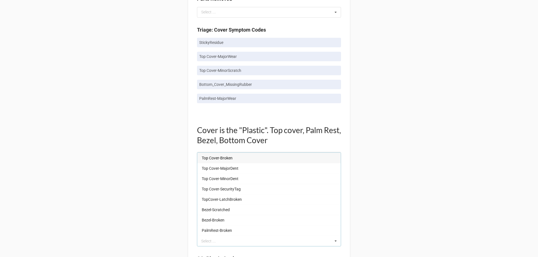
click at [419, 150] on div "Back Receiving Triage Imaging Cleaning Tech & Repair QC Packing Order Picking R…" at bounding box center [269, 203] width 538 height 1078
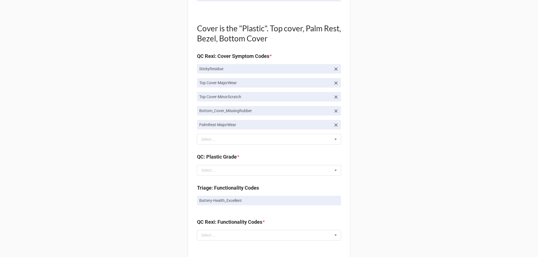
scroll to position [448, 0]
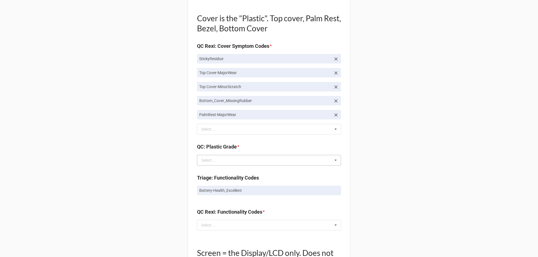
click at [334, 159] on icon at bounding box center [335, 160] width 8 height 10
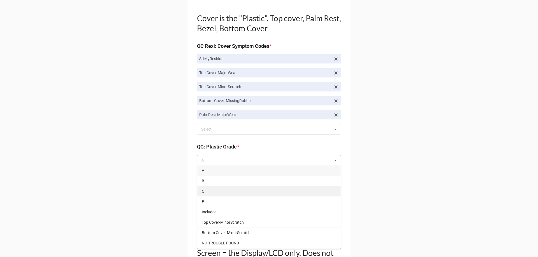
click at [256, 191] on div "C" at bounding box center [268, 191] width 143 height 10
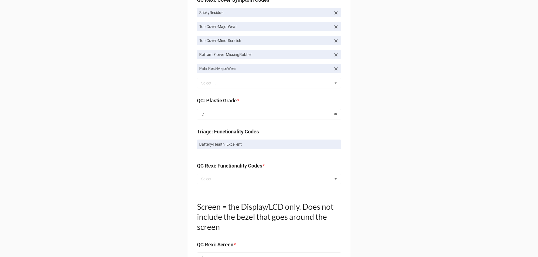
scroll to position [504, 0]
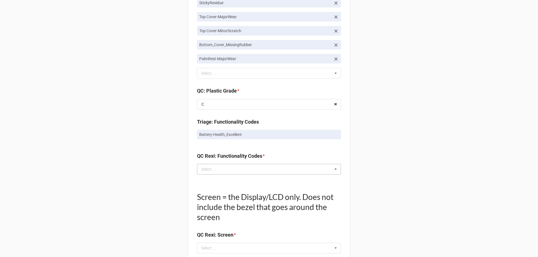
click at [324, 173] on div "Select ... No results found." at bounding box center [269, 169] width 144 height 11
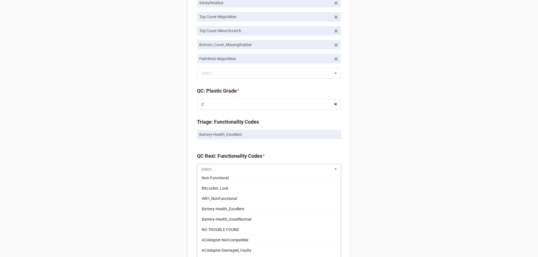
scroll to position [392, 0]
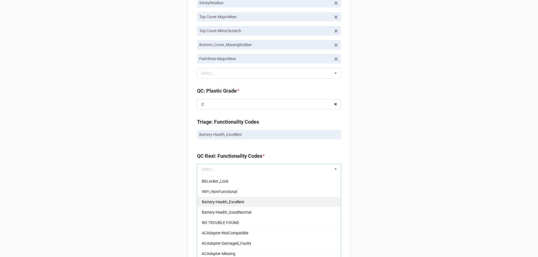
click at [249, 198] on div "Battery-Health_Excellent" at bounding box center [268, 202] width 143 height 10
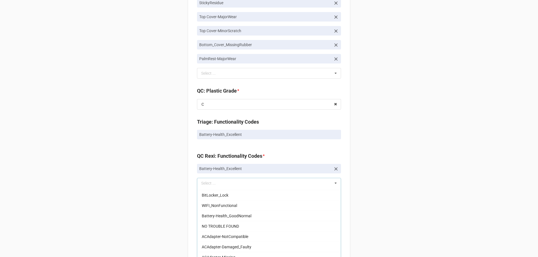
click at [411, 156] on div "Back Receiving Triage Imaging Cleaning Tech & Repair QC Packing Order Picking R…" at bounding box center [269, 42] width 538 height 1092
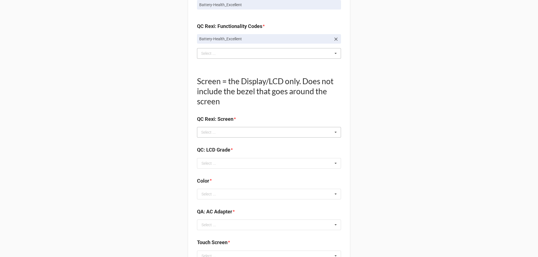
scroll to position [644, 0]
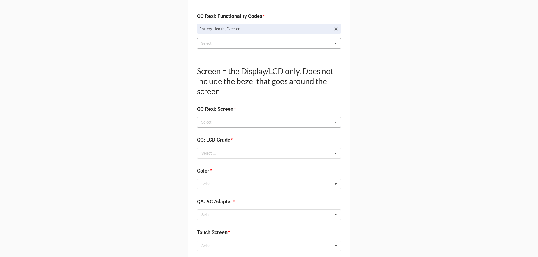
click at [338, 120] on icon at bounding box center [335, 122] width 8 height 10
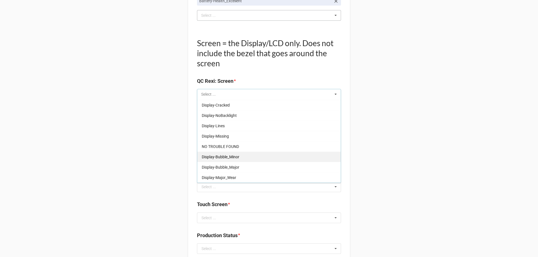
scroll to position [65, 0]
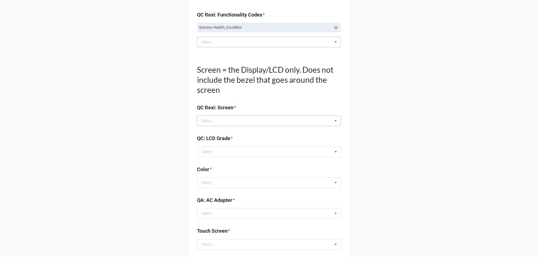
scroll to position [644, 0]
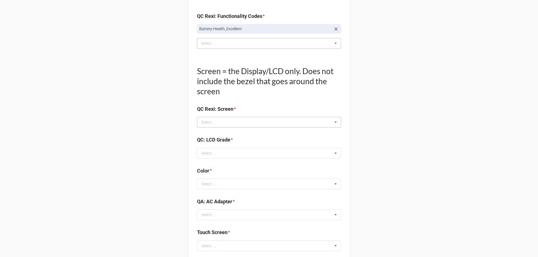
click at [308, 122] on div "Select ... Display-KBWear_Minor Display-MajorScratch Display-KBWear_Major Displ…" at bounding box center [269, 122] width 144 height 11
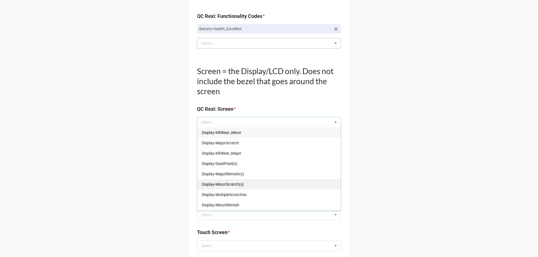
click at [262, 186] on div "Display-MinorScratch(s)" at bounding box center [268, 184] width 143 height 10
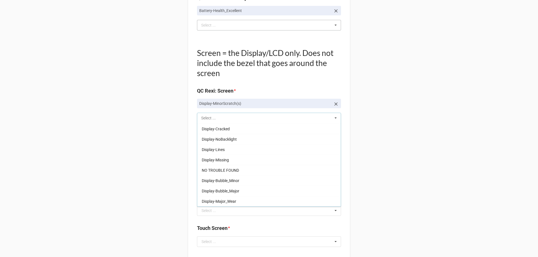
scroll to position [672, 0]
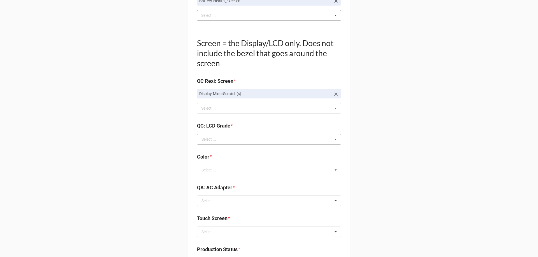
click at [337, 136] on icon at bounding box center [335, 139] width 8 height 10
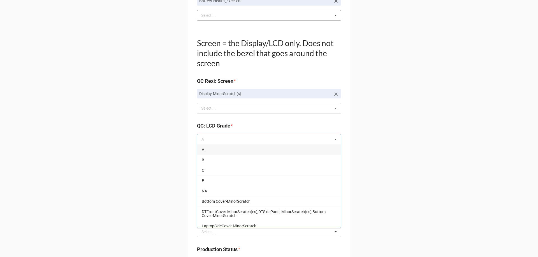
click at [240, 153] on div "A" at bounding box center [268, 150] width 143 height 10
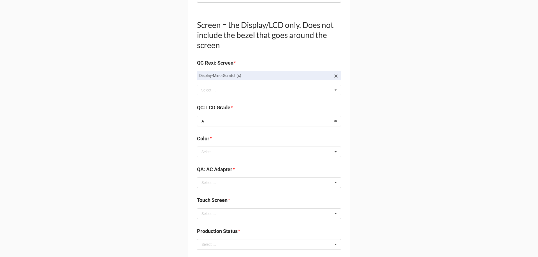
scroll to position [700, 0]
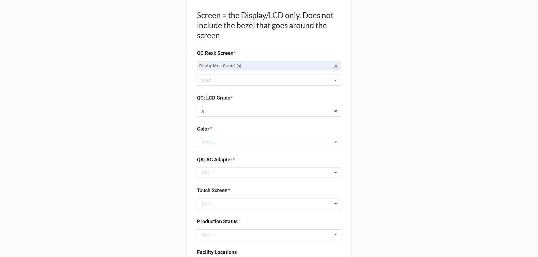
click at [337, 141] on icon at bounding box center [335, 142] width 8 height 10
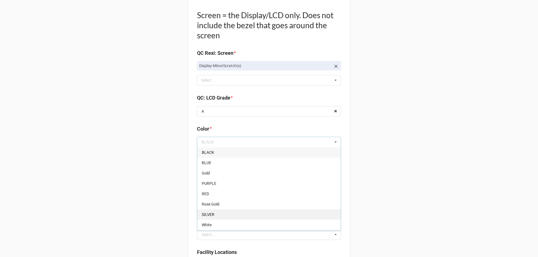
click at [242, 210] on div "SILVER" at bounding box center [268, 215] width 143 height 10
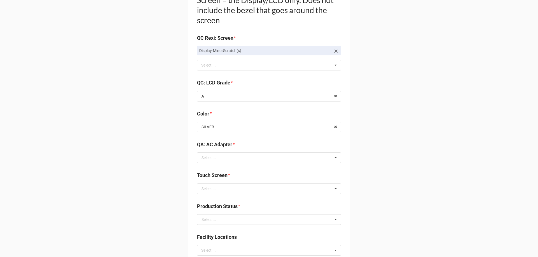
scroll to position [728, 0]
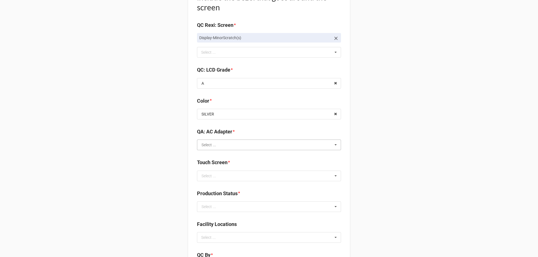
click at [327, 144] on input "text" at bounding box center [269, 145] width 143 height 10
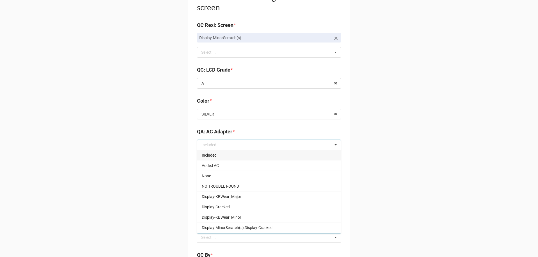
click at [269, 156] on div "Included" at bounding box center [268, 155] width 143 height 10
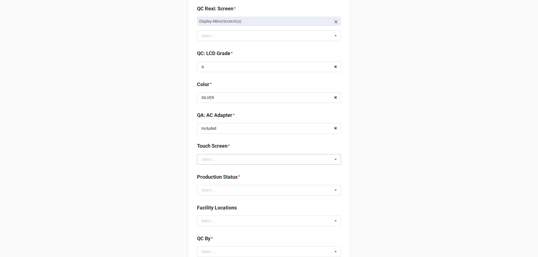
scroll to position [756, 0]
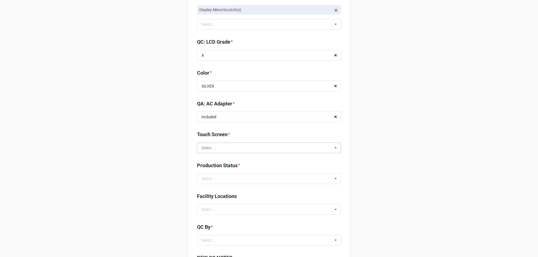
click at [323, 148] on input "text" at bounding box center [269, 148] width 143 height 10
click at [245, 161] on div "TRUE" at bounding box center [268, 158] width 143 height 10
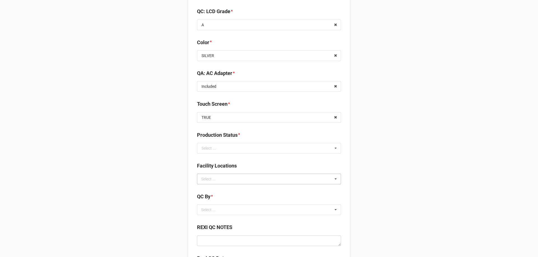
scroll to position [812, 0]
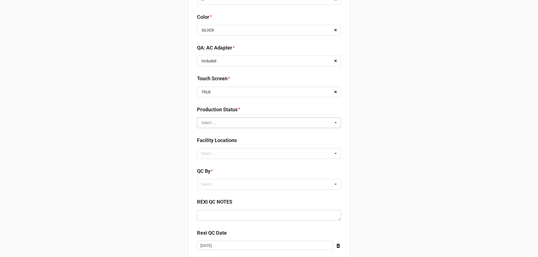
click at [315, 125] on input "text" at bounding box center [269, 123] width 143 height 10
click at [248, 134] on div "Cleaning" at bounding box center [268, 133] width 143 height 10
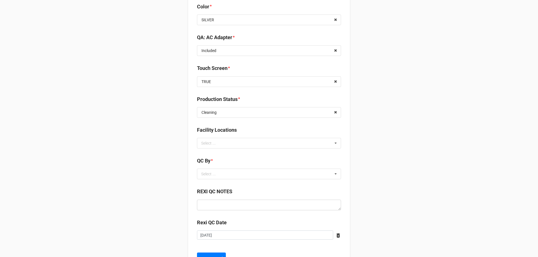
scroll to position [840, 0]
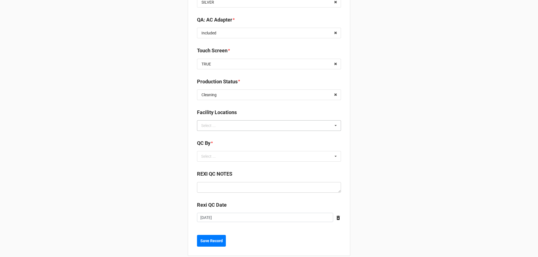
click at [331, 126] on icon at bounding box center [335, 126] width 8 height 10
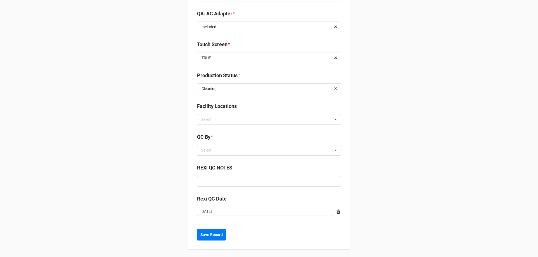
scroll to position [848, 0]
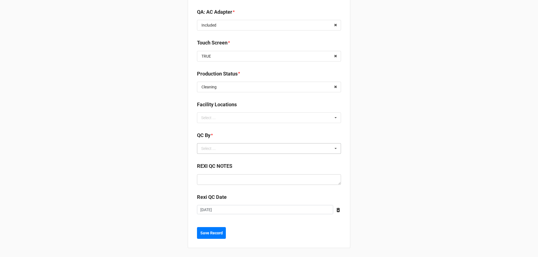
click at [335, 147] on icon at bounding box center [335, 149] width 8 height 10
click at [277, 174] on div "[PERSON_NAME]" at bounding box center [268, 169] width 143 height 10
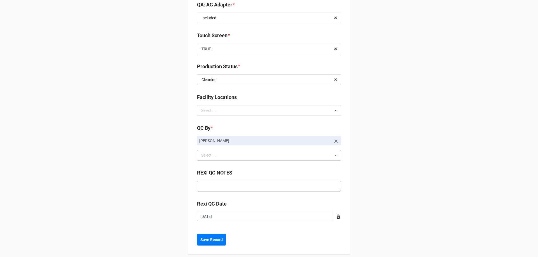
scroll to position [862, 0]
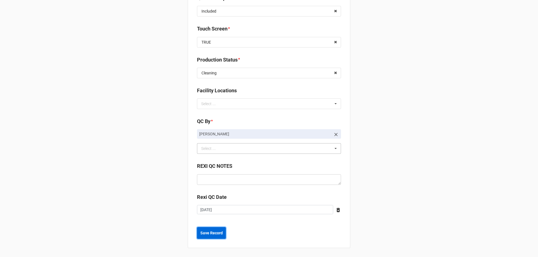
click at [215, 233] on b "Save Record" at bounding box center [211, 234] width 22 height 6
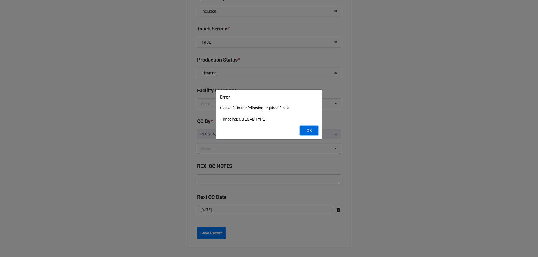
click at [305, 133] on button "OK" at bounding box center [309, 131] width 18 height 10
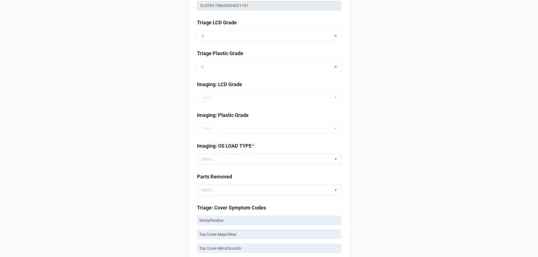
scroll to position [168, 0]
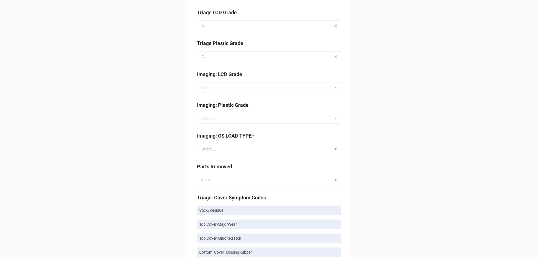
click at [327, 151] on input "text" at bounding box center [269, 149] width 143 height 10
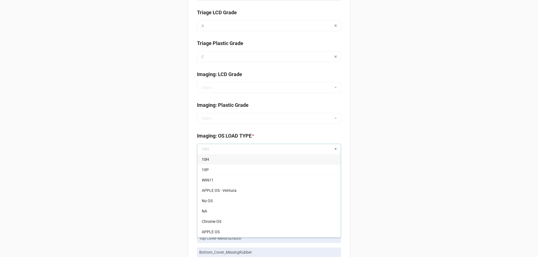
click at [250, 159] on div "10H" at bounding box center [268, 159] width 143 height 10
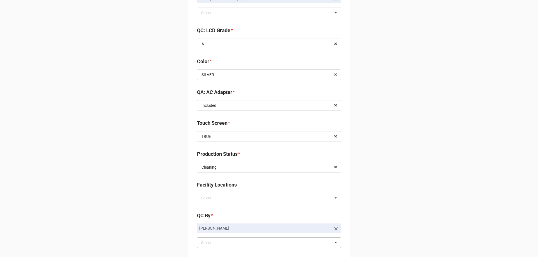
scroll to position [862, 0]
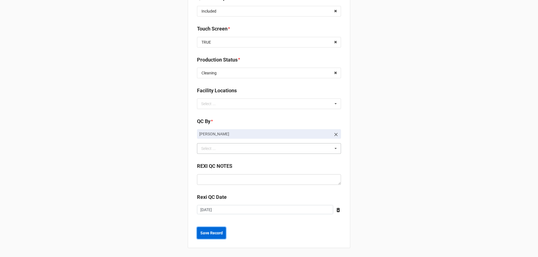
click at [214, 233] on b "Save Record" at bounding box center [211, 234] width 22 height 6
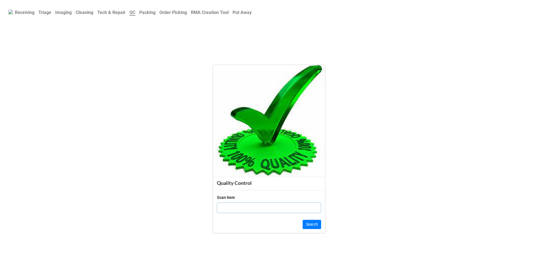
click at [92, 11] on b "Cleaning" at bounding box center [85, 12] width 18 height 5
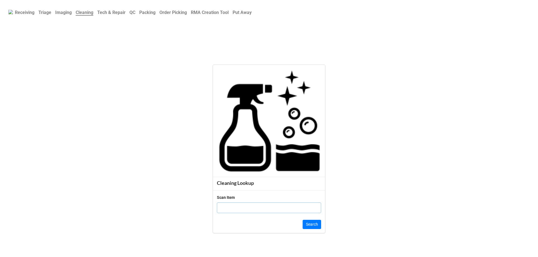
click at [252, 206] on input "text" at bounding box center [269, 208] width 104 height 11
click button "Search" at bounding box center [312, 225] width 18 height 10
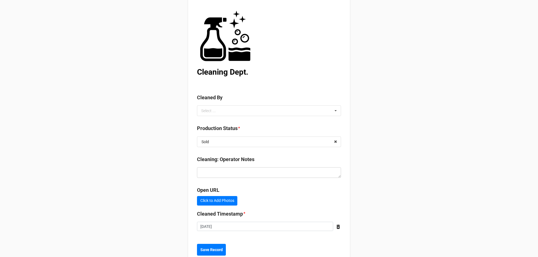
scroll to position [56, 0]
click at [287, 101] on b "Cleaned By" at bounding box center [269, 98] width 144 height 10
click at [291, 106] on div "Select ... No results found." at bounding box center [269, 110] width 144 height 11
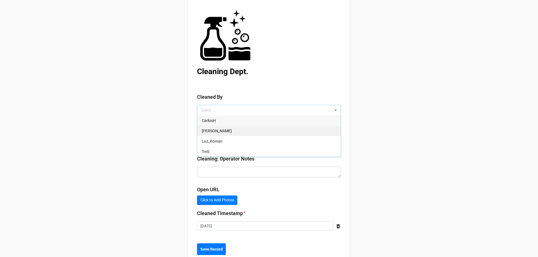
click at [241, 132] on div "[PERSON_NAME]" at bounding box center [268, 131] width 143 height 10
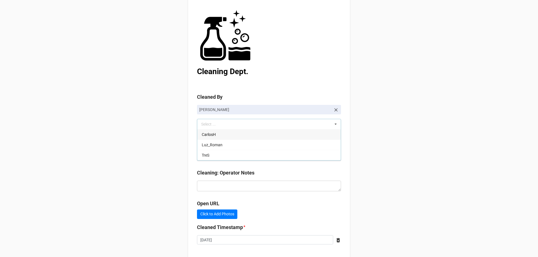
click at [450, 116] on div "Back Receiving Triage Imaging Cleaning Tech & Repair QC Packing Order Picking R…" at bounding box center [269, 116] width 538 height 344
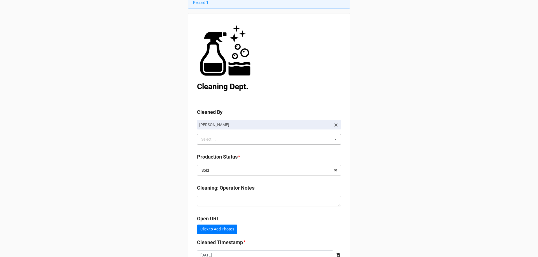
scroll to position [0, 0]
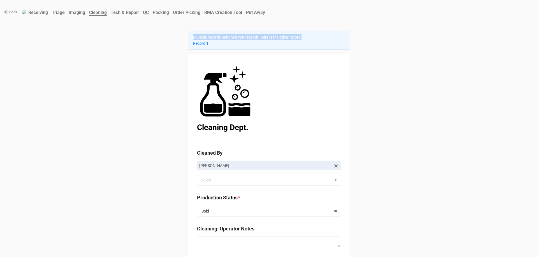
drag, startPoint x: 192, startPoint y: 35, endPoint x: 308, endPoint y: 34, distance: 116.0
click at [308, 34] on div "Multiple records matched your search. Here is the other record: Record 1" at bounding box center [269, 40] width 162 height 19
drag, startPoint x: 212, startPoint y: 43, endPoint x: 183, endPoint y: 46, distance: 29.0
click at [183, 46] on div "Back Receiving Triage Imaging Cleaning Tech & Repair QC Packing Order Picking R…" at bounding box center [269, 172] width 538 height 344
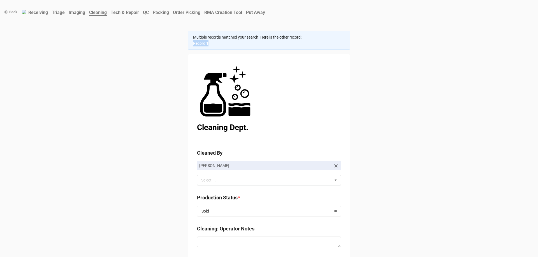
click at [183, 46] on div "Back Receiving Triage Imaging Cleaning Tech & Repair QC Packing Order Picking R…" at bounding box center [269, 172] width 538 height 344
click at [196, 44] on link "Record 1" at bounding box center [200, 43] width 15 height 4
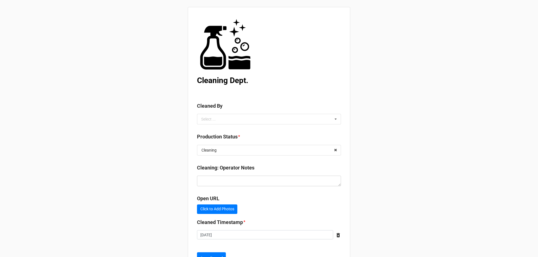
scroll to position [50, 0]
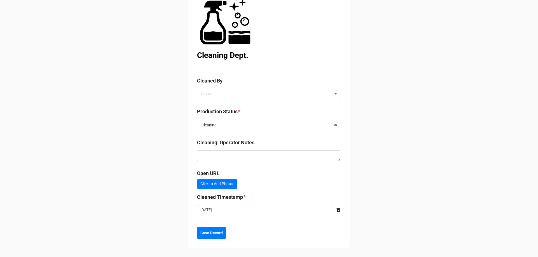
click at [325, 90] on div "Select ... No results found." at bounding box center [269, 94] width 144 height 11
click at [289, 120] on div "Luz_Roman" at bounding box center [268, 125] width 143 height 10
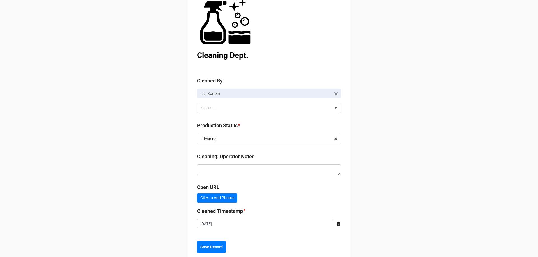
click at [335, 94] on icon at bounding box center [336, 94] width 6 height 6
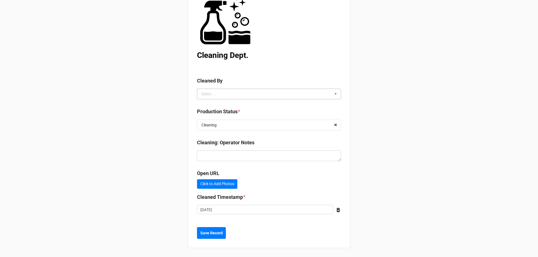
click at [324, 95] on div "Select ... [PERSON_NAME] TreS" at bounding box center [269, 94] width 144 height 11
click at [266, 113] on div "[PERSON_NAME]" at bounding box center [268, 115] width 143 height 10
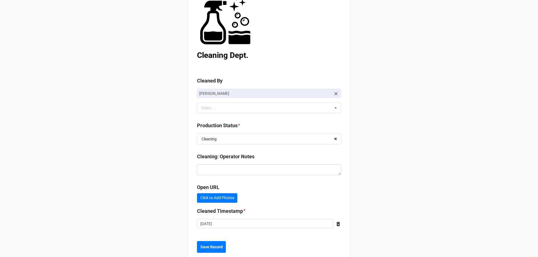
click at [389, 111] on div "Back Receiving Triage Imaging Cleaning Tech & Repair QC Packing Order Picking R…" at bounding box center [269, 111] width 538 height 322
click at [320, 139] on input "text" at bounding box center [269, 139] width 143 height 10
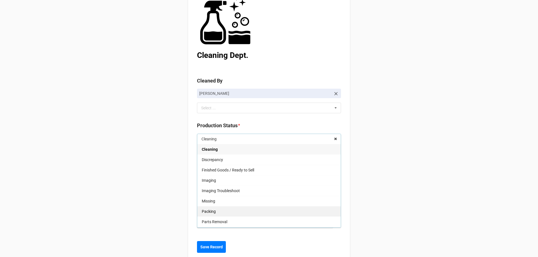
click at [237, 213] on div "Packing" at bounding box center [268, 211] width 143 height 10
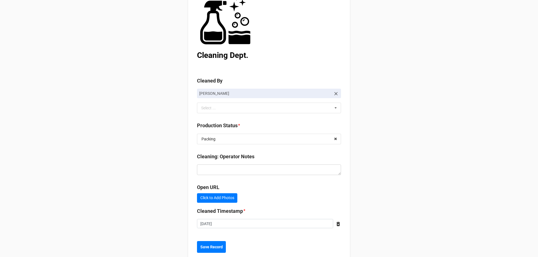
click at [413, 131] on div "Back Receiving Triage Imaging Cleaning Tech & Repair QC Packing Order Picking R…" at bounding box center [269, 111] width 538 height 322
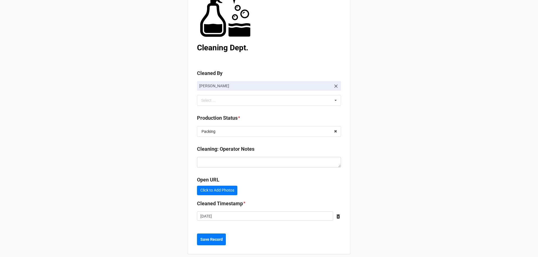
scroll to position [64, 0]
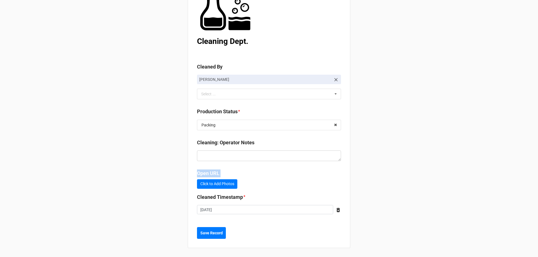
drag, startPoint x: 404, startPoint y: 157, endPoint x: 414, endPoint y: 188, distance: 32.9
click at [414, 188] on div "Back Receiving Triage Imaging Cleaning Tech & Repair QC Packing Order Picking R…" at bounding box center [269, 97] width 538 height 322
click at [398, 44] on div "Back Receiving Triage Imaging Cleaning Tech & Repair QC Packing Order Picking R…" at bounding box center [269, 97] width 538 height 322
click at [208, 233] on b "Save Record" at bounding box center [211, 234] width 22 height 6
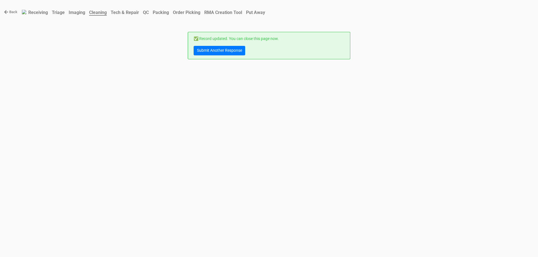
scroll to position [0, 0]
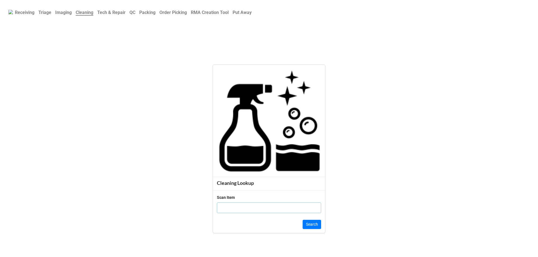
click at [286, 211] on input "text" at bounding box center [269, 208] width 104 height 11
type input "198"
click button "Search" at bounding box center [312, 225] width 18 height 10
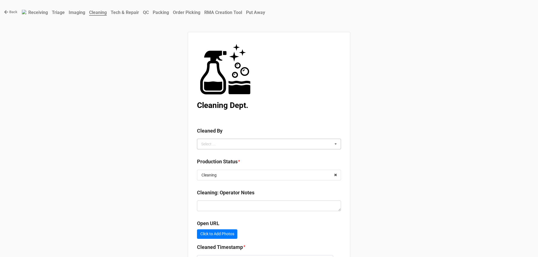
click at [326, 143] on div "Select ... No results found." at bounding box center [269, 144] width 144 height 11
click at [267, 168] on div "Christian R" at bounding box center [268, 165] width 143 height 10
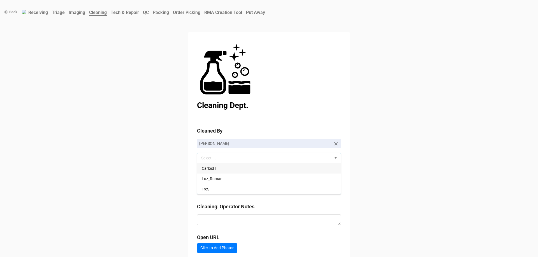
click at [365, 171] on div "Back Receiving Triage Imaging Cleaning Tech & Repair QC Packing Order Picking R…" at bounding box center [269, 161] width 538 height 322
click at [322, 188] on input "text" at bounding box center [269, 189] width 143 height 10
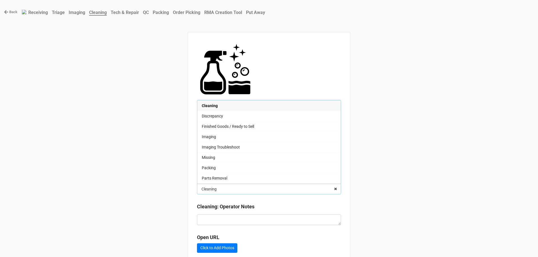
click at [224, 165] on div "Packing" at bounding box center [268, 168] width 143 height 10
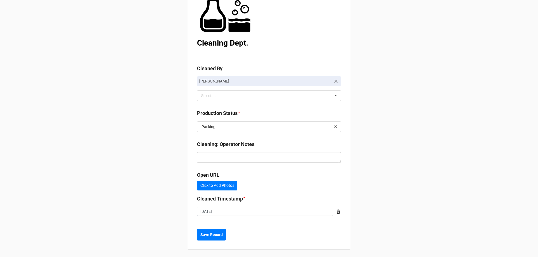
scroll to position [64, 0]
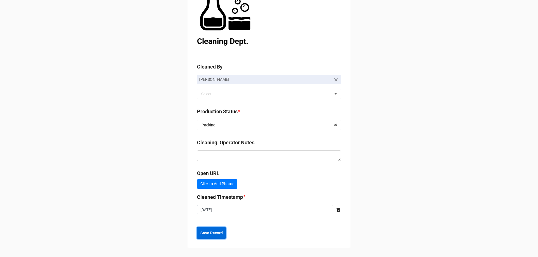
click at [210, 235] on b "Save Record" at bounding box center [211, 234] width 22 height 6
